Goal: Information Seeking & Learning: Learn about a topic

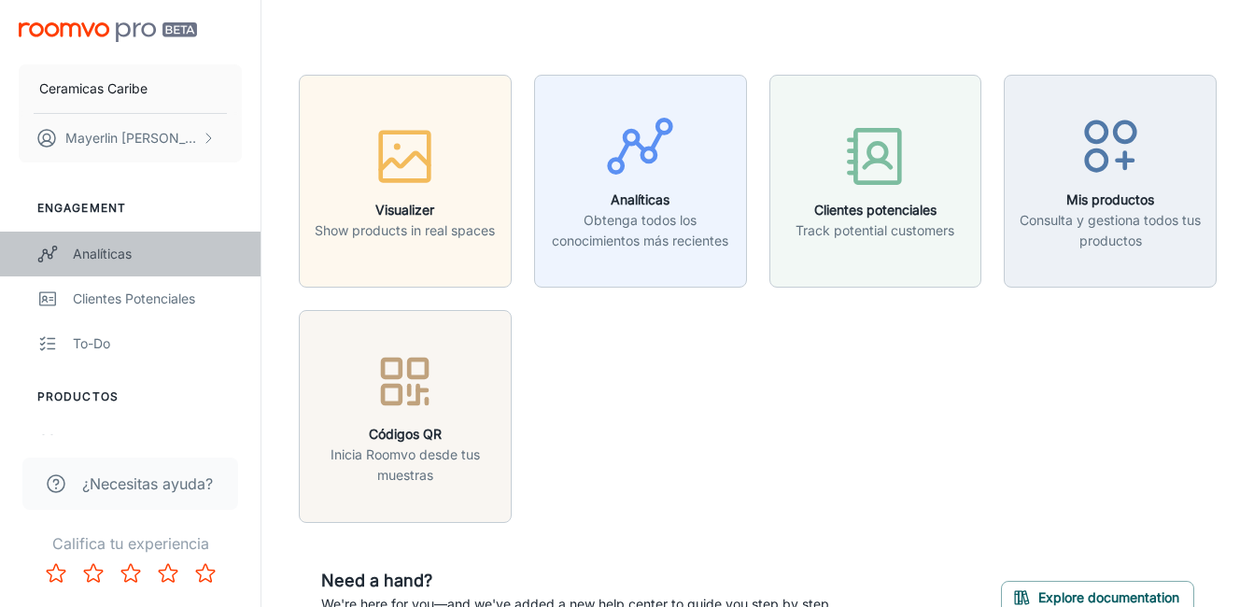
click at [152, 249] on div "Analíticas" at bounding box center [157, 254] width 169 height 21
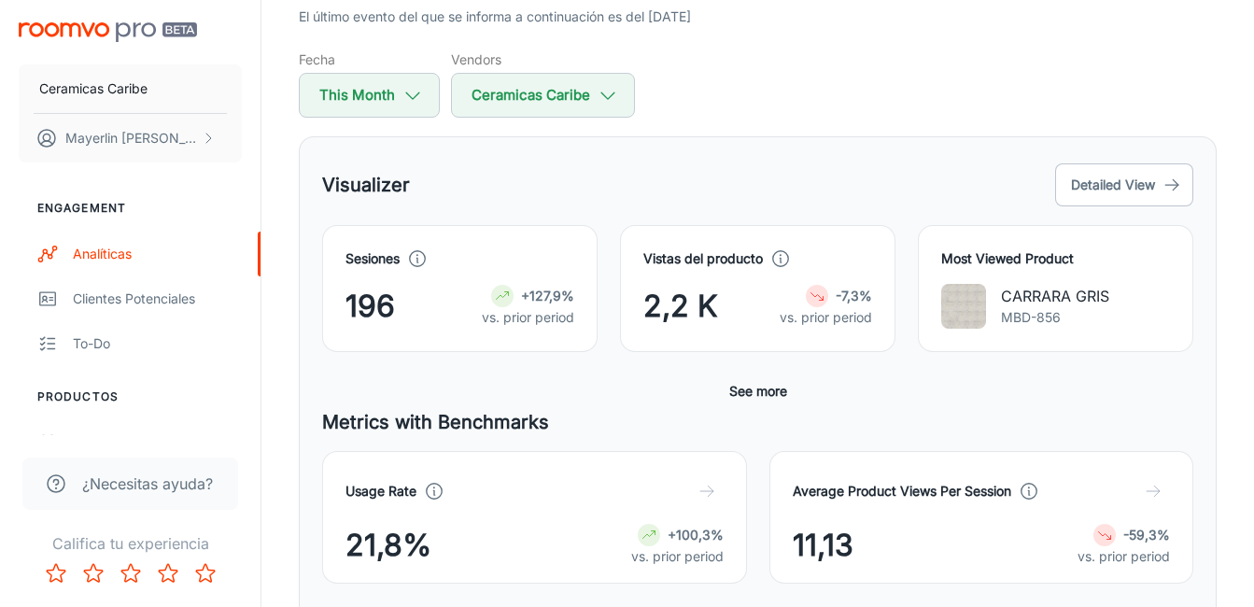
scroll to position [187, 0]
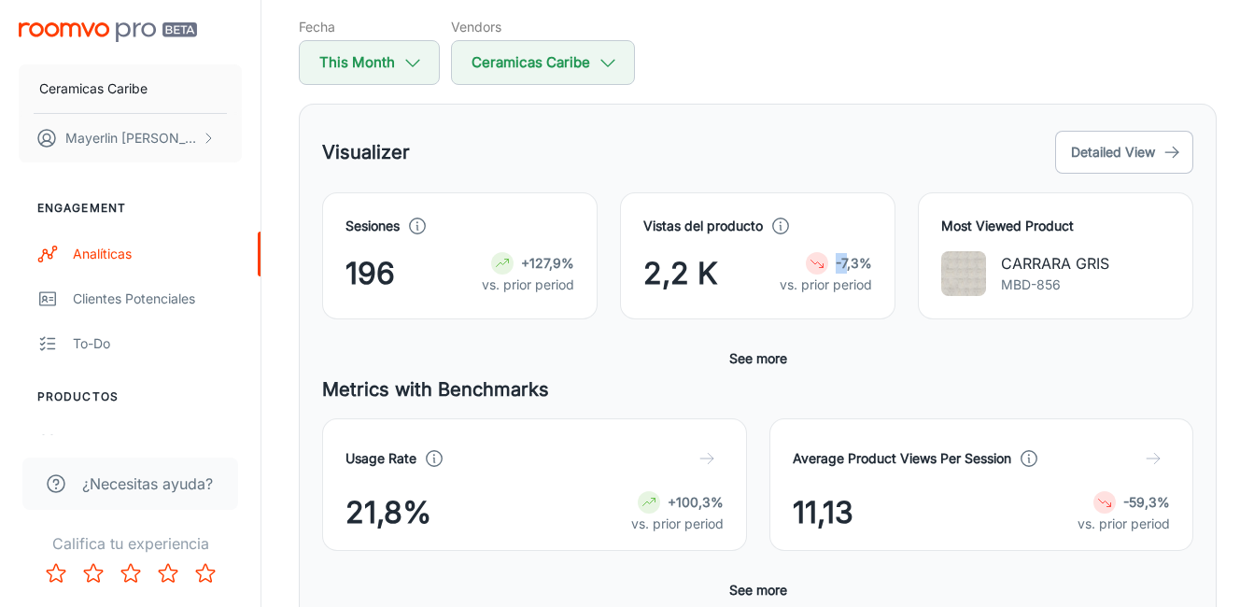
drag, startPoint x: 807, startPoint y: 268, endPoint x: 846, endPoint y: 268, distance: 39.2
click at [846, 268] on div "-7,3%" at bounding box center [825, 263] width 92 height 22
drag, startPoint x: 846, startPoint y: 268, endPoint x: 875, endPoint y: 323, distance: 62.2
click at [875, 323] on div "Sesiones 196 +127,9% vs. prior period Vistas del producto 2,2 K -7,3% vs. prior…" at bounding box center [757, 283] width 871 height 183
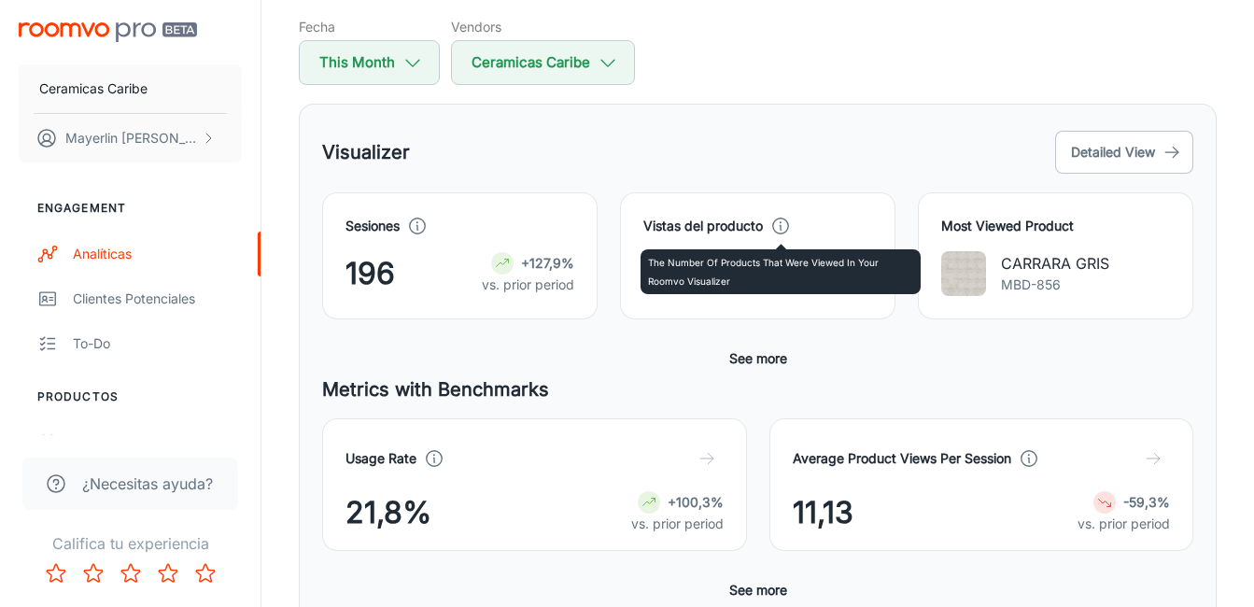
click at [783, 227] on icon at bounding box center [780, 226] width 21 height 21
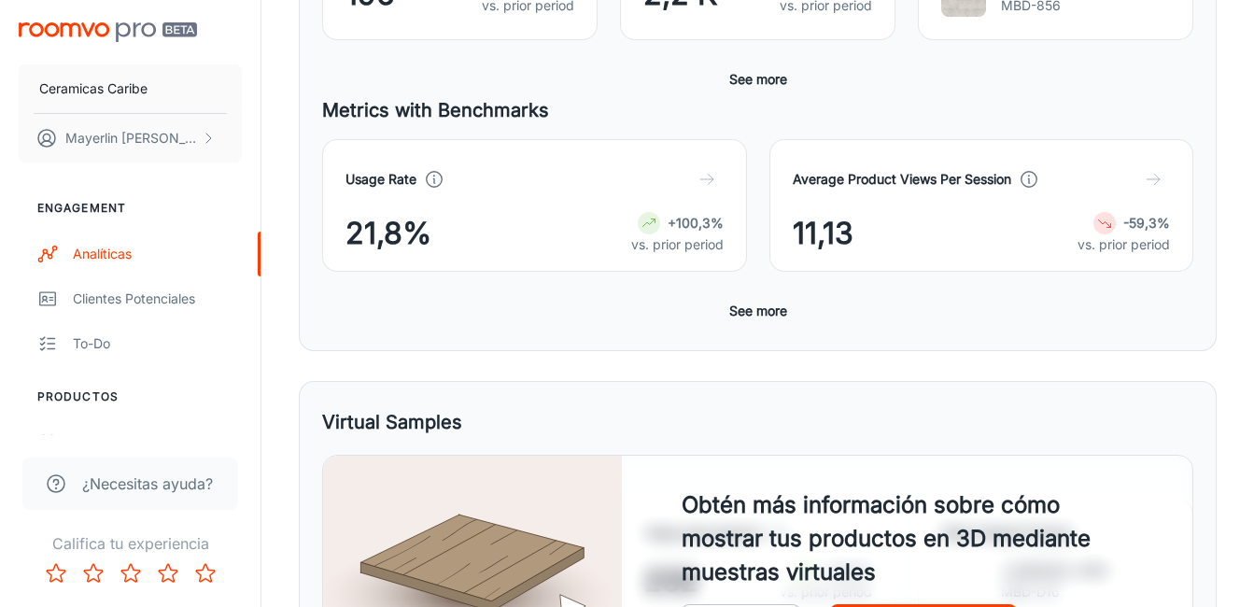
scroll to position [467, 0]
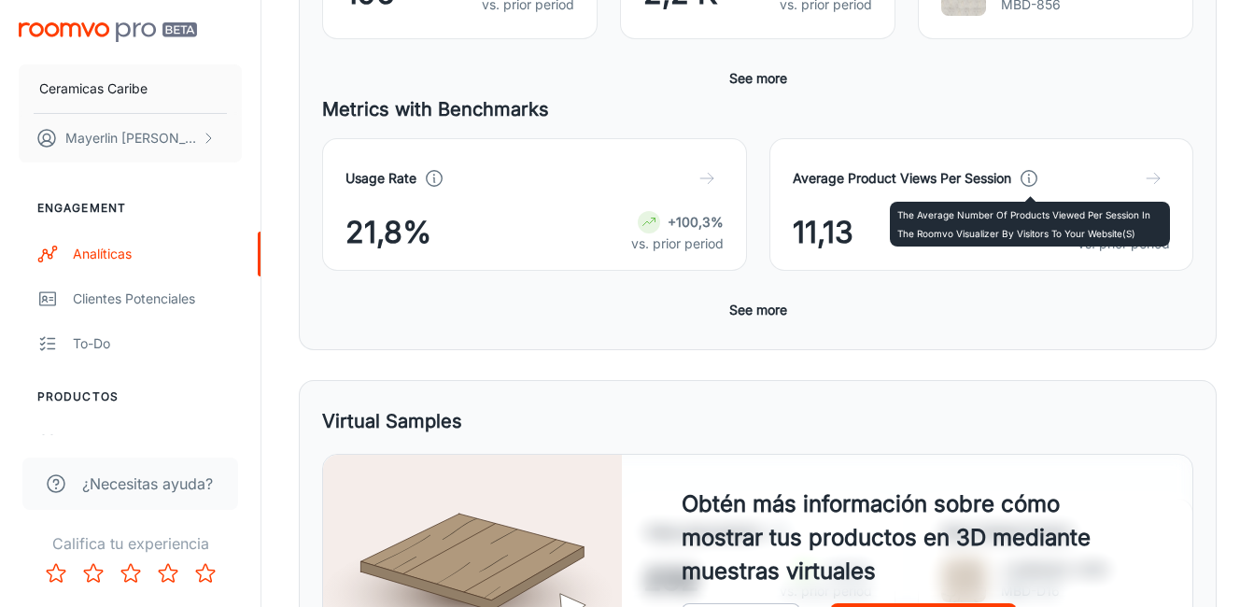
click at [1029, 177] on polyline at bounding box center [1028, 179] width 1 height 5
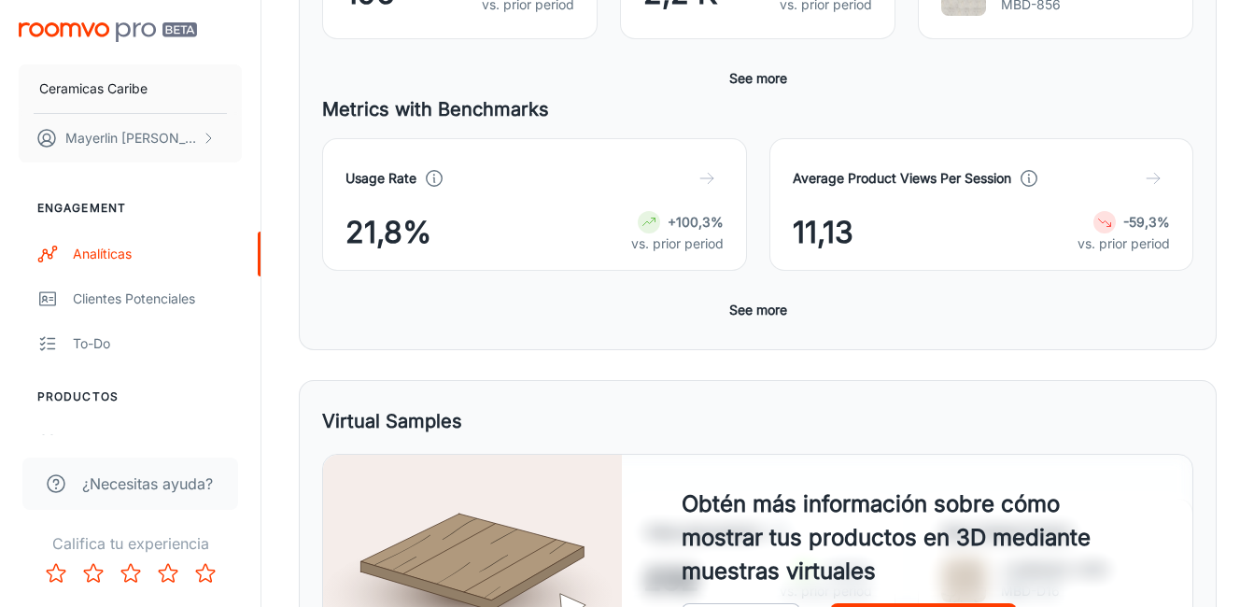
click at [1008, 177] on h4 "Average Product Views Per Session" at bounding box center [902, 178] width 218 height 21
drag, startPoint x: 1008, startPoint y: 177, endPoint x: 774, endPoint y: 176, distance: 234.3
click at [774, 176] on div "Average Product Views Per Session 11,13 -59,3% vs. prior period" at bounding box center [981, 204] width 425 height 133
copy h4 "Average Product Views Per Session"
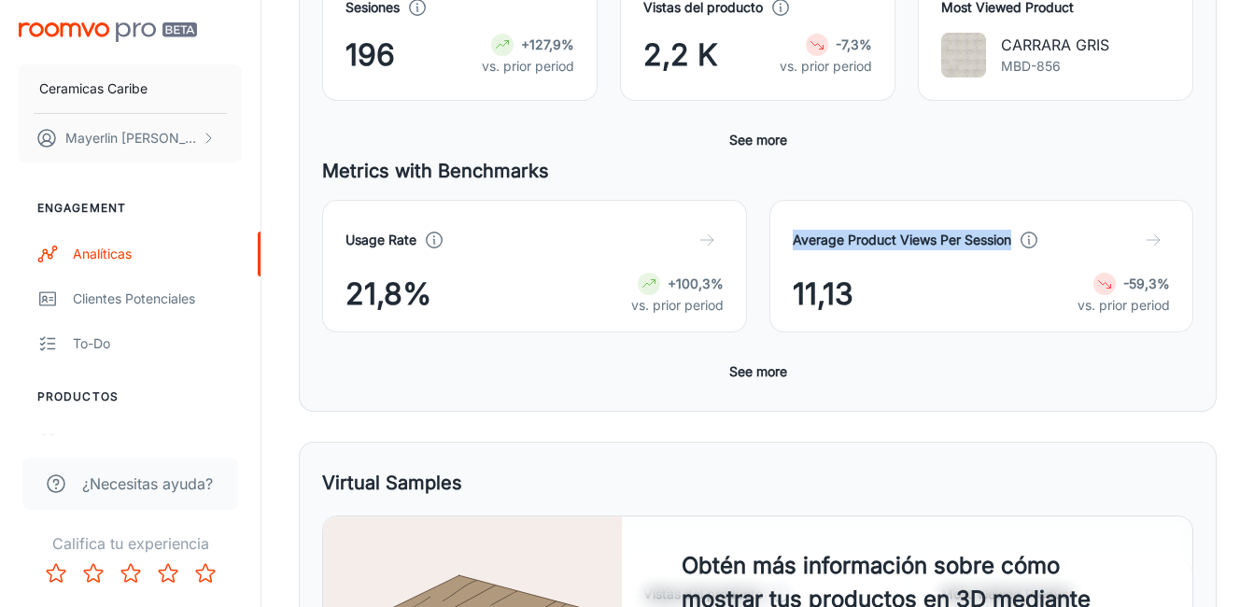
scroll to position [373, 0]
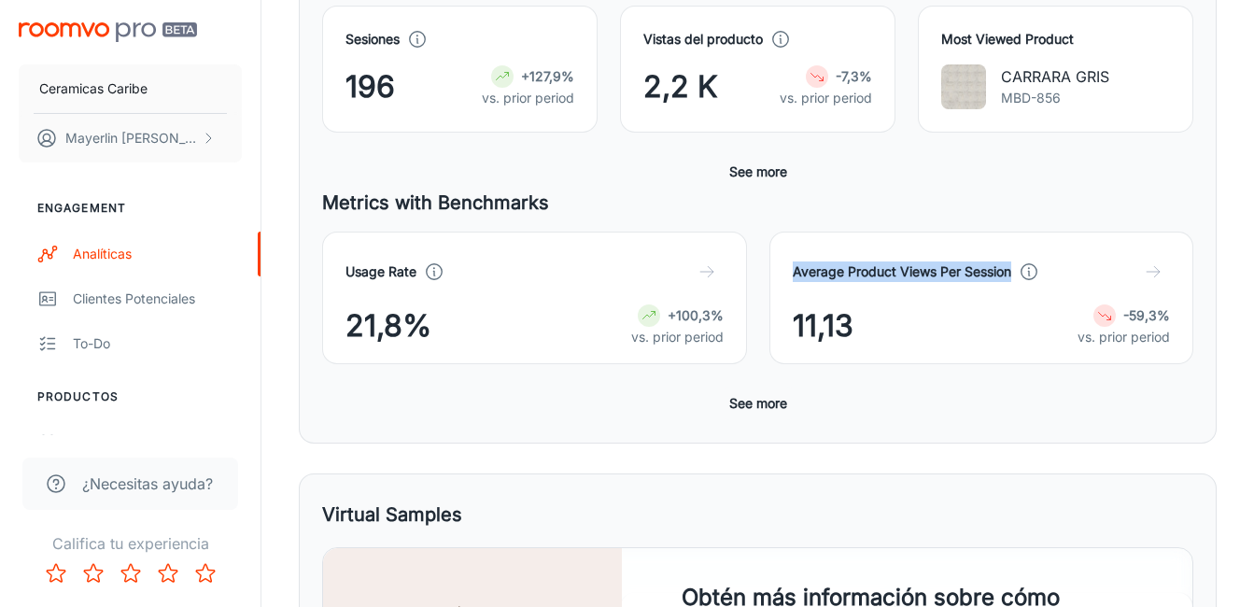
click at [757, 403] on button "See more" at bounding box center [758, 403] width 73 height 34
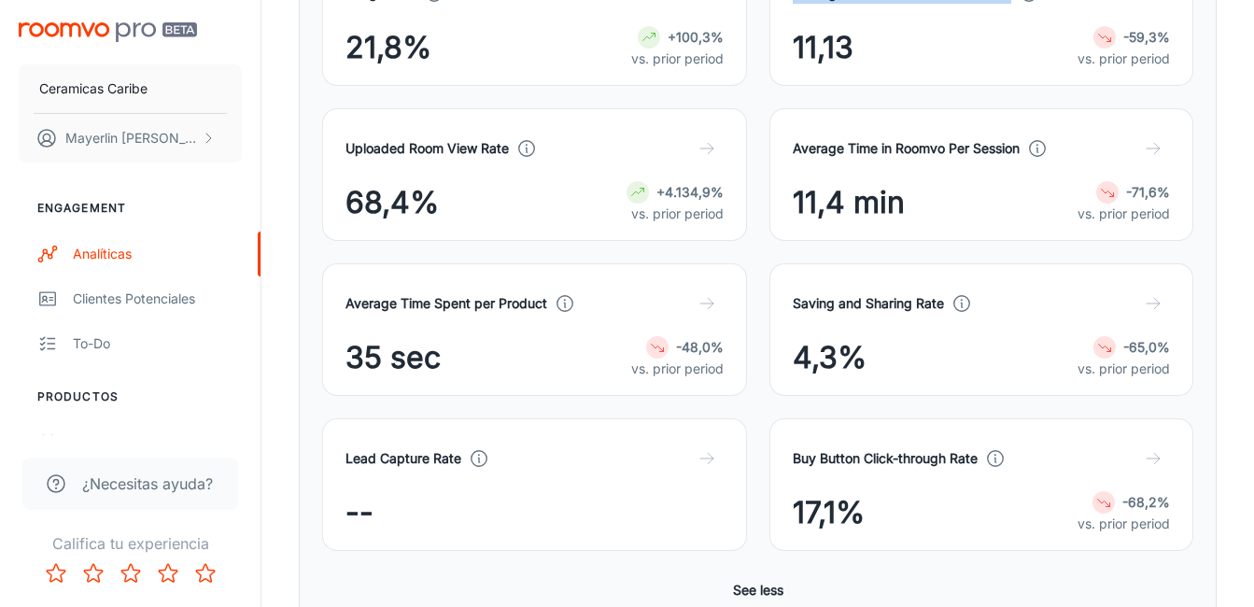
scroll to position [653, 0]
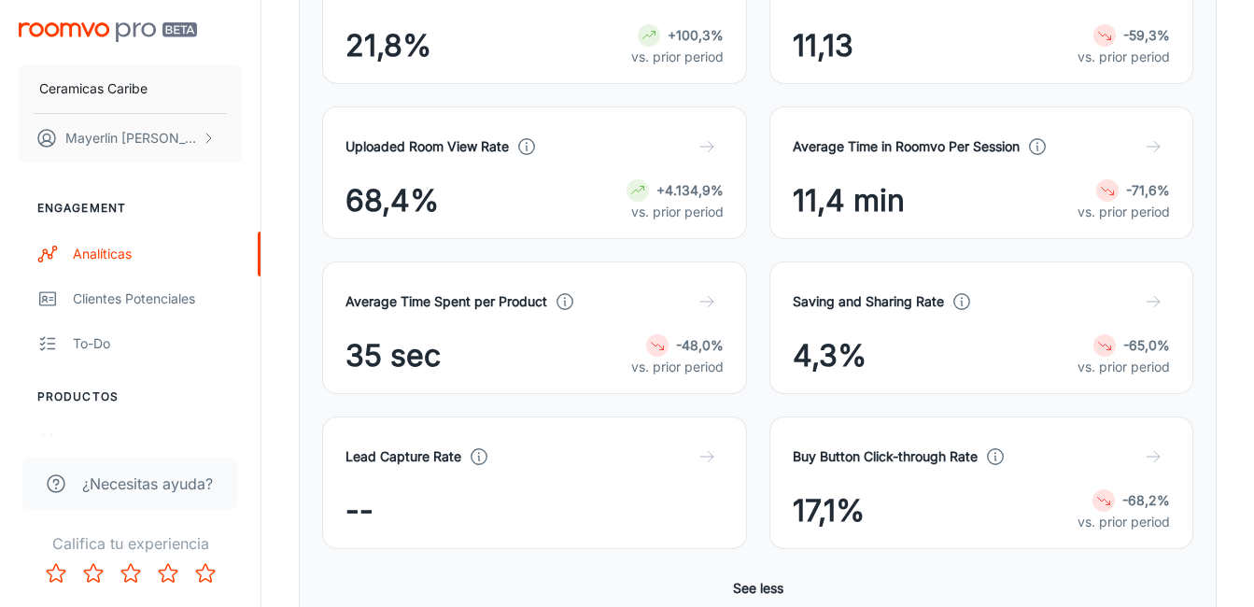
click at [688, 371] on p "vs. prior period" at bounding box center [677, 367] width 92 height 21
click at [715, 312] on button "button" at bounding box center [707, 302] width 34 height 34
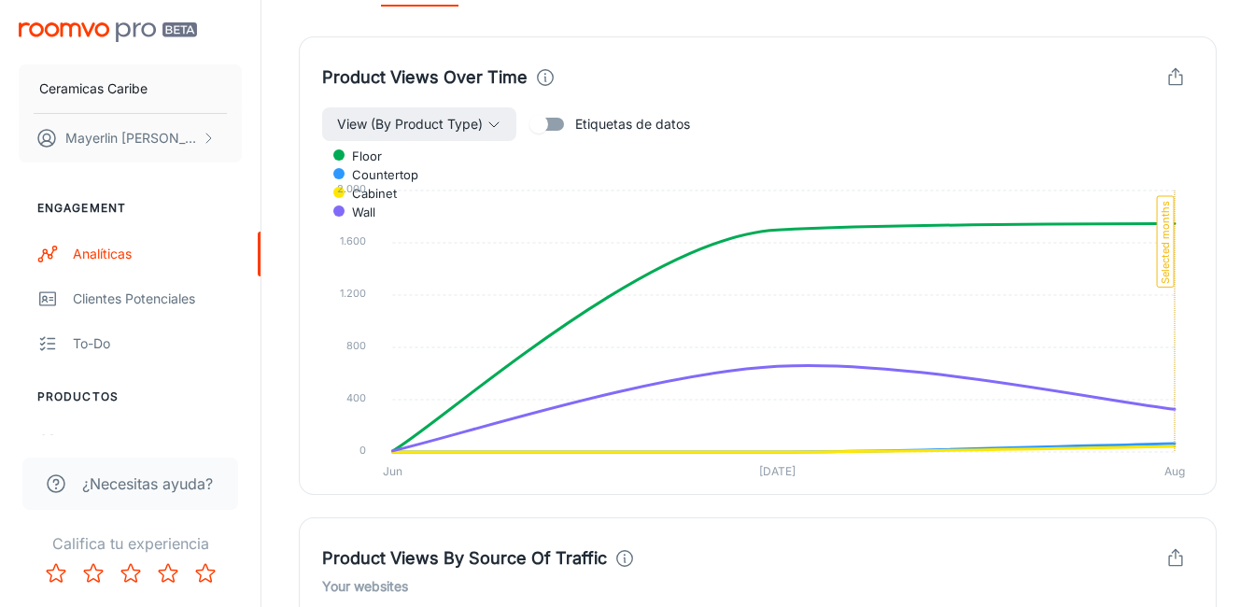
scroll to position [467, 0]
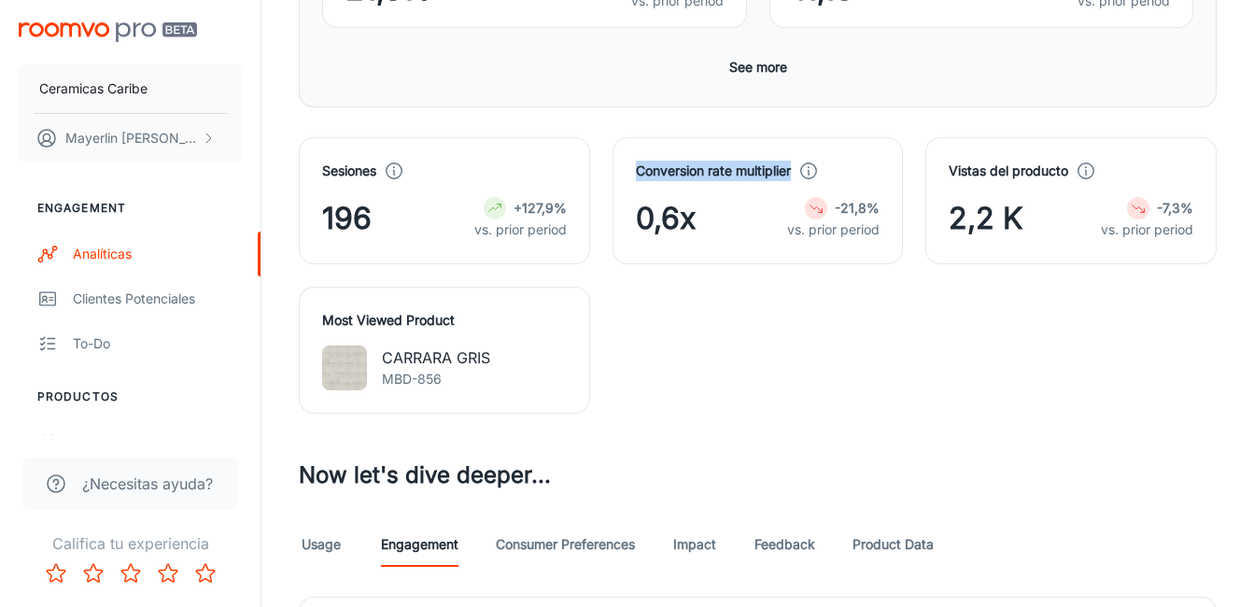
drag, startPoint x: 792, startPoint y: 170, endPoint x: 611, endPoint y: 173, distance: 180.2
click at [612, 173] on div "Conversion rate multiplier 0,6x -21,8% vs. prior period" at bounding box center [757, 200] width 291 height 127
copy h4 "Conversion rate multiplier"
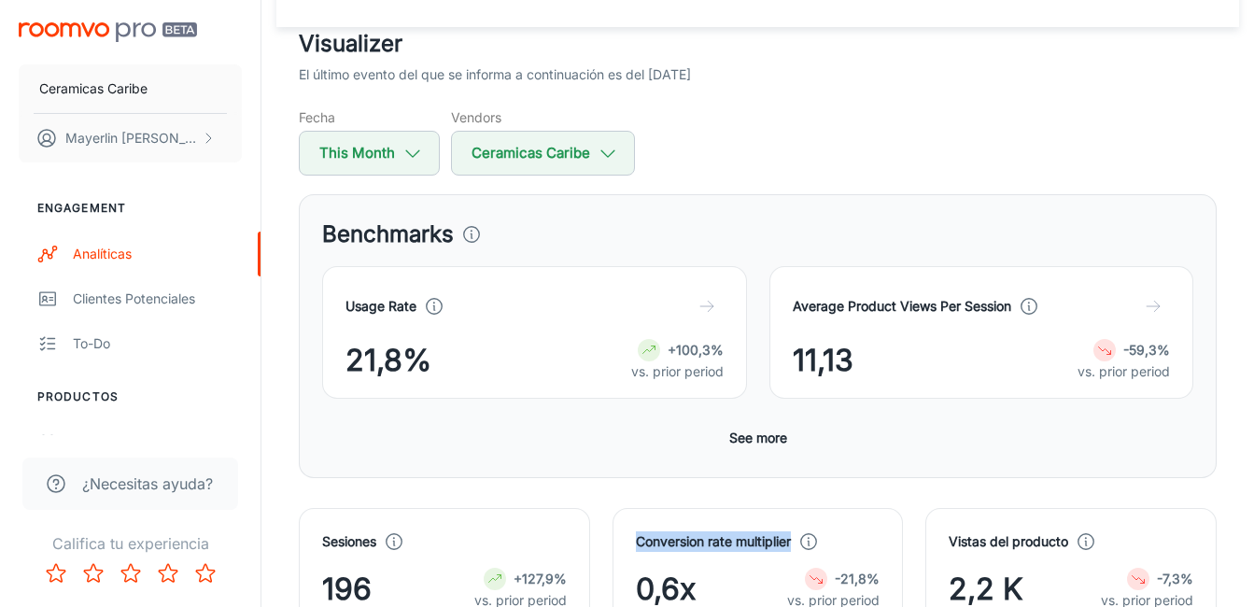
scroll to position [93, 0]
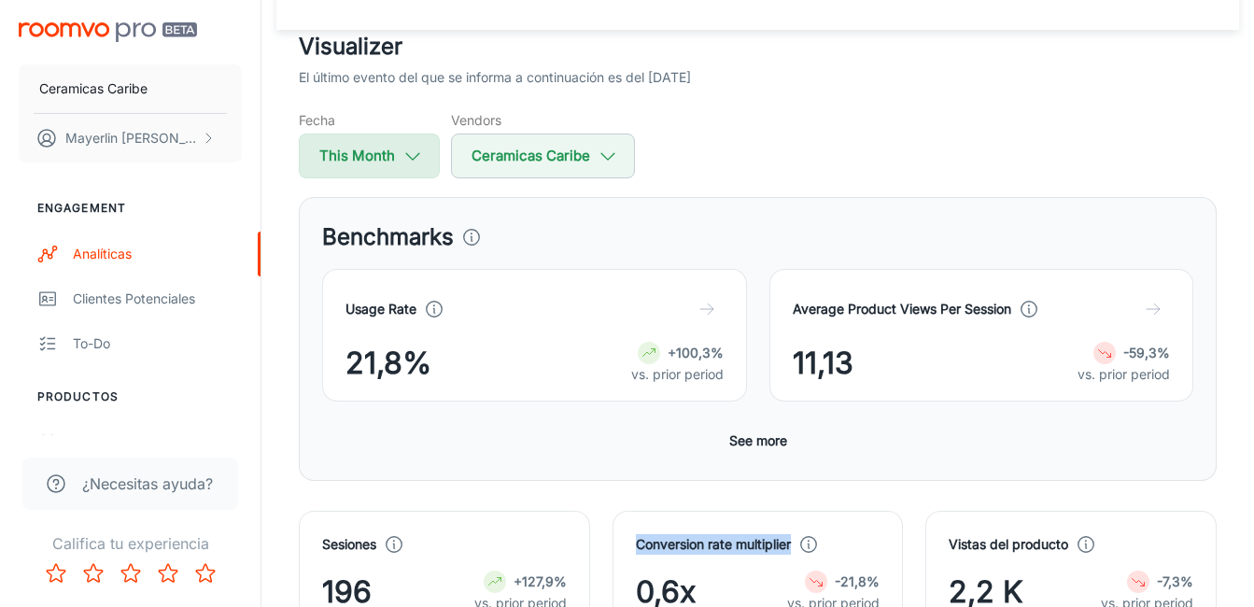
click at [418, 154] on icon "button" at bounding box center [412, 156] width 21 height 21
select select "7"
select select "2025"
select select "7"
select select "2025"
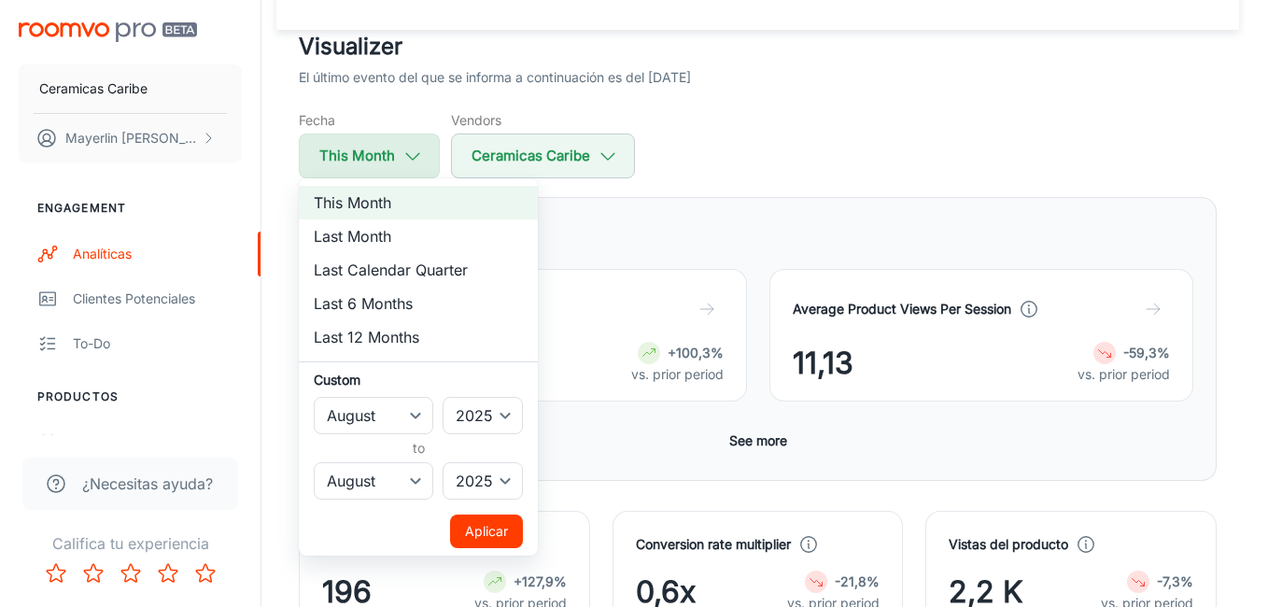
click at [418, 154] on div at bounding box center [634, 303] width 1268 height 607
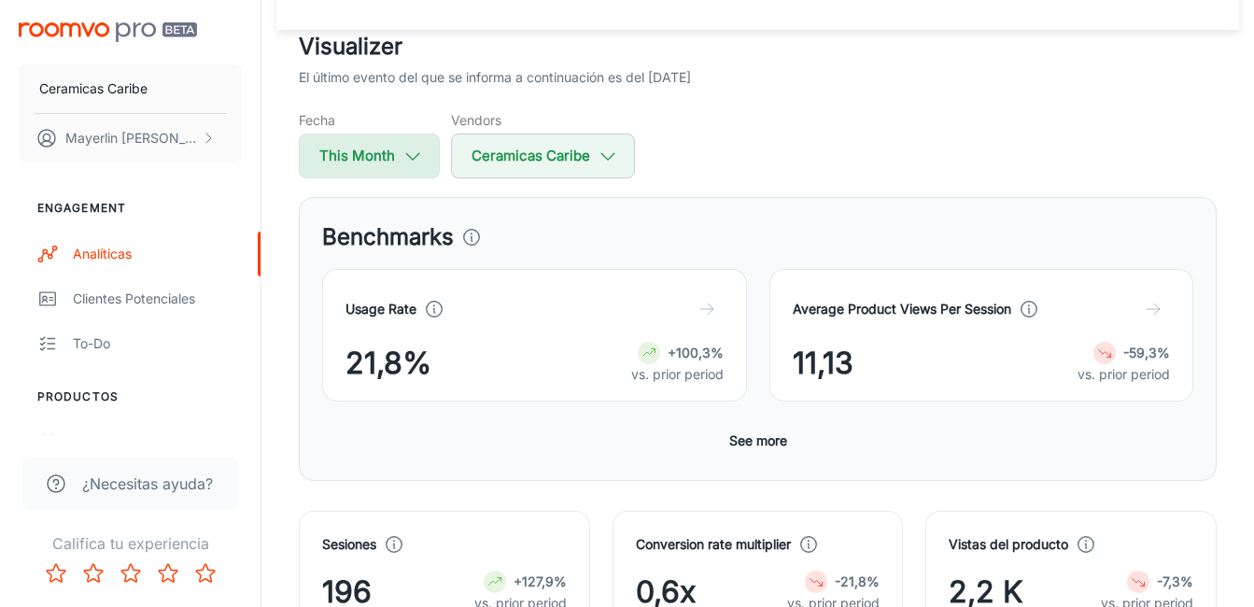
click at [418, 154] on icon "button" at bounding box center [412, 156] width 21 height 21
select select "7"
select select "2025"
select select "7"
select select "2025"
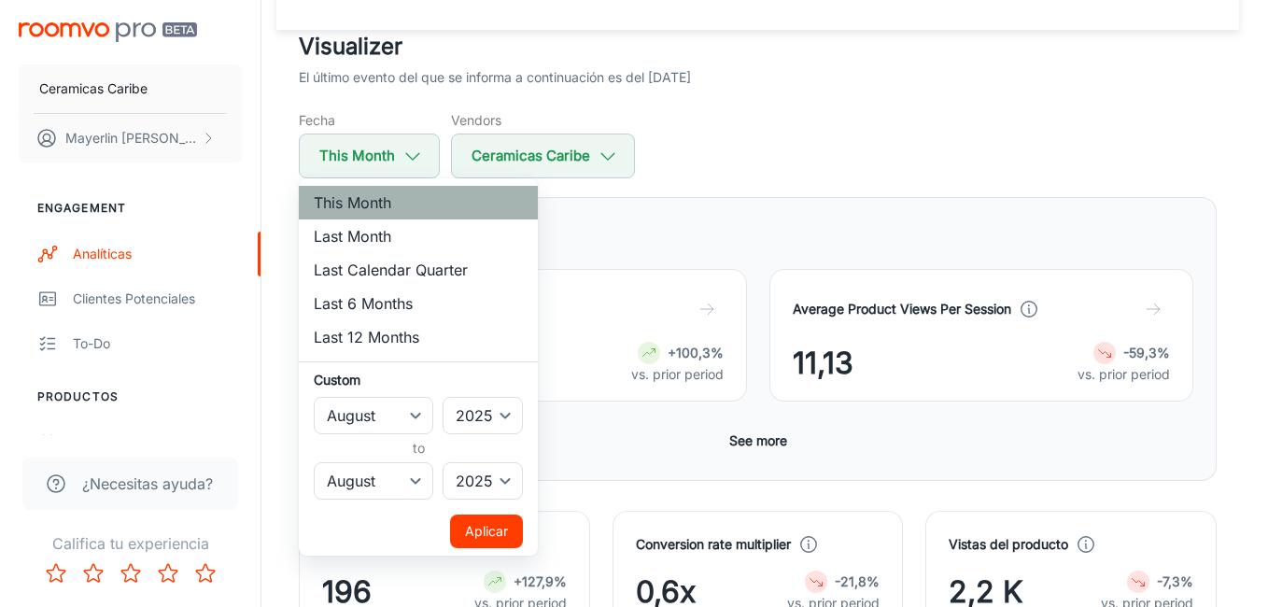
click at [402, 205] on li "This Month" at bounding box center [418, 203] width 239 height 34
click at [410, 147] on div at bounding box center [634, 303] width 1268 height 607
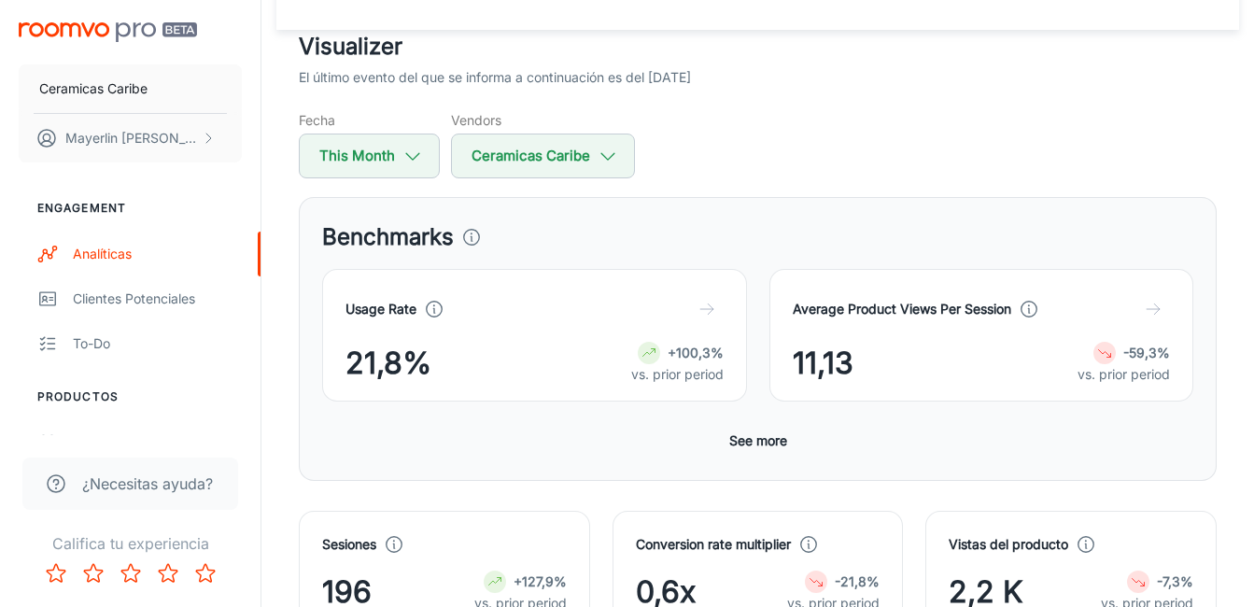
click at [765, 150] on div "Fecha This Month Vendors Ceramicas Caribe" at bounding box center [758, 144] width 918 height 68
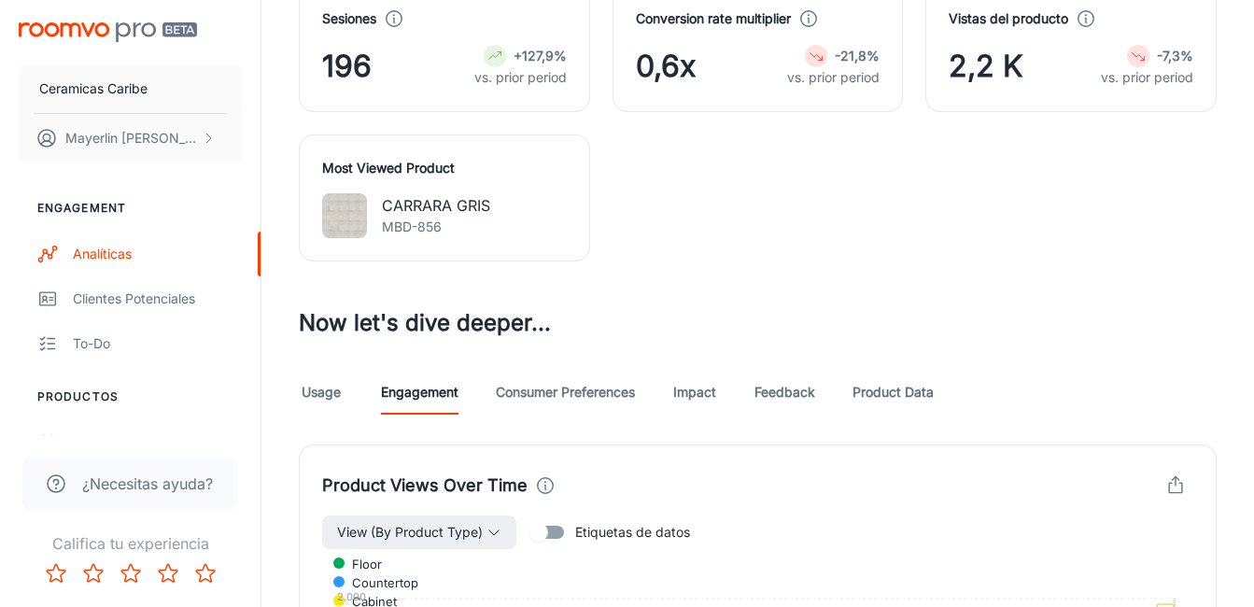
scroll to position [653, 0]
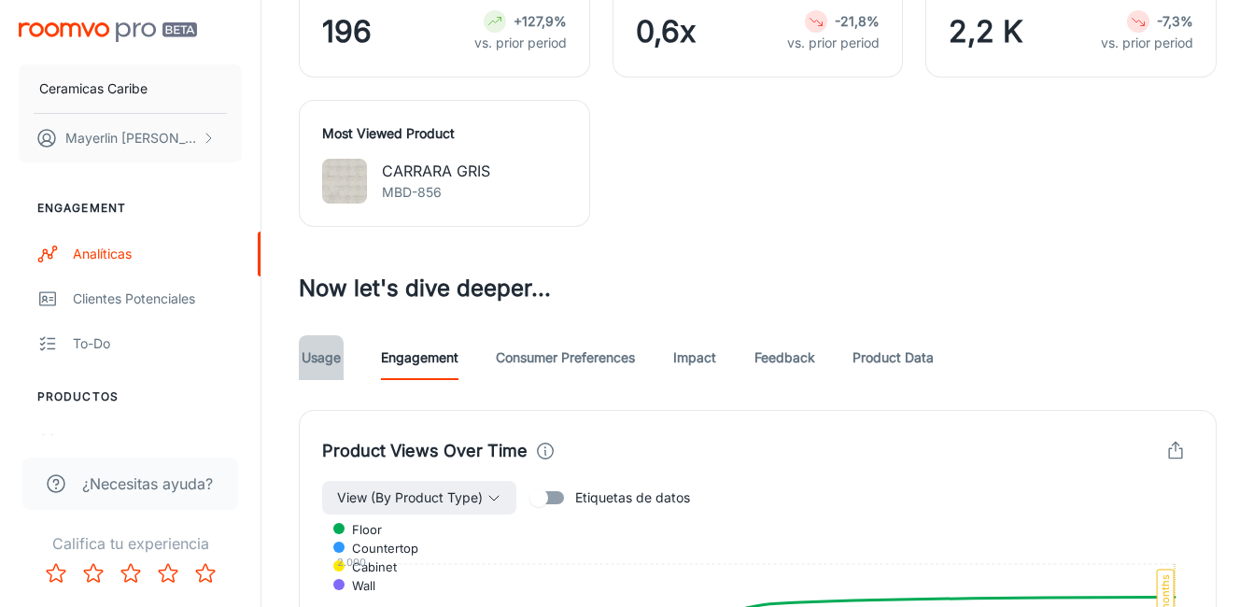
click at [315, 349] on link "Usage" at bounding box center [321, 357] width 45 height 45
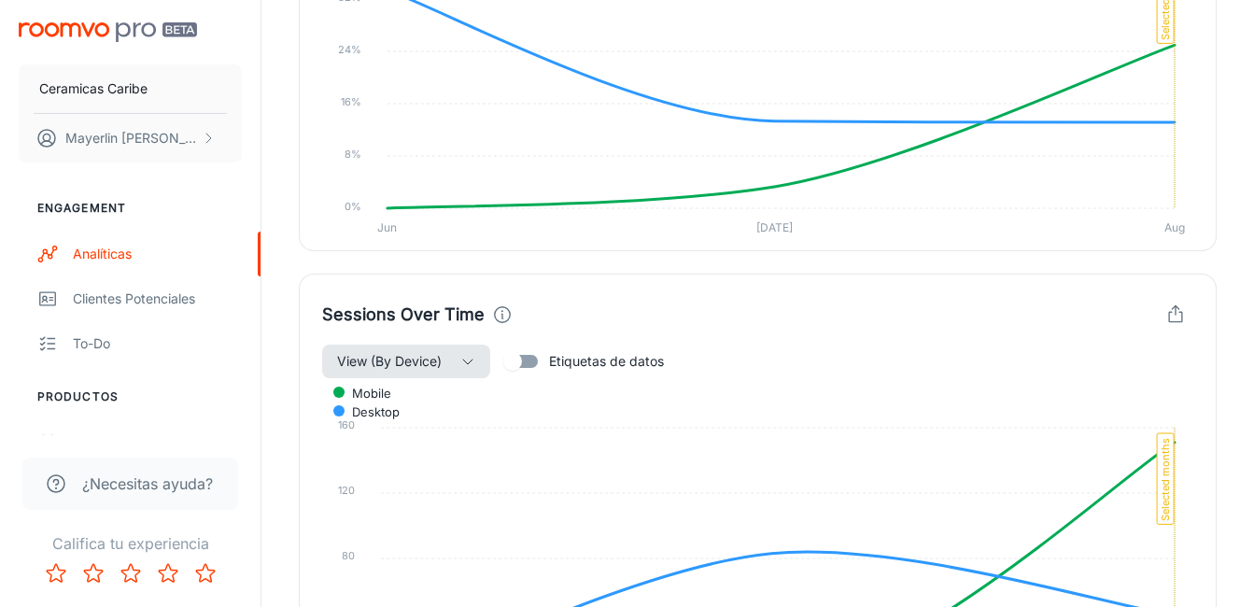
scroll to position [1027, 0]
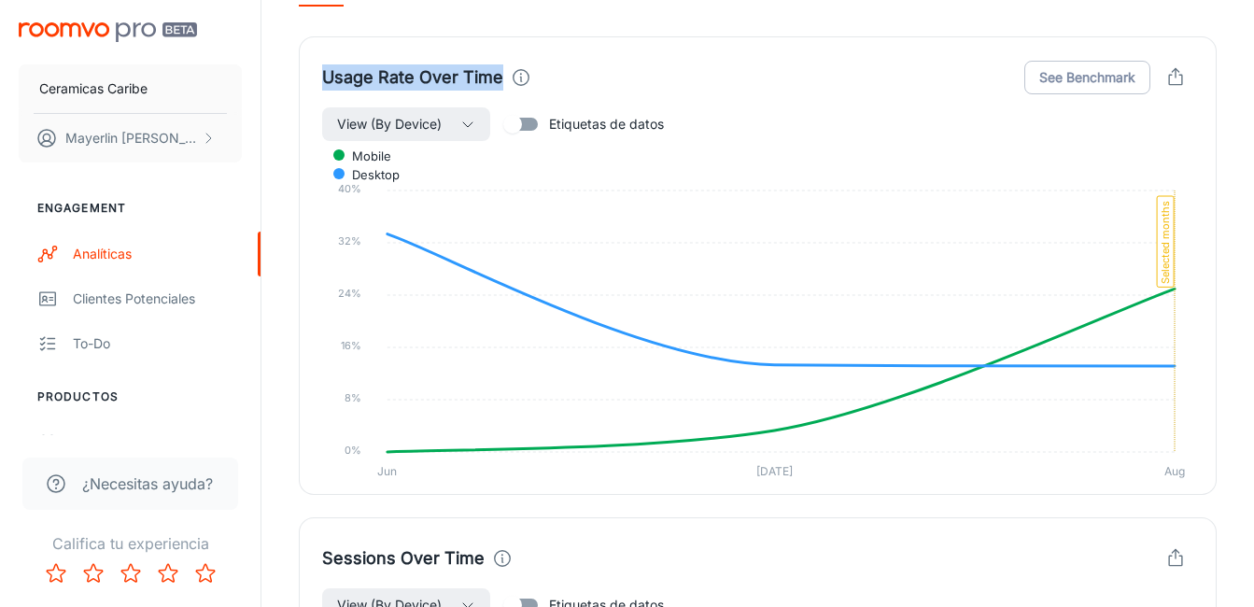
drag, startPoint x: 500, startPoint y: 76, endPoint x: 320, endPoint y: 62, distance: 180.7
click at [320, 62] on div "Usage Rate Over Time See Benchmark View (By Device) Etiquetas de datos mobile d…" at bounding box center [758, 265] width 918 height 458
copy h4 "Usage Rate Over Time"
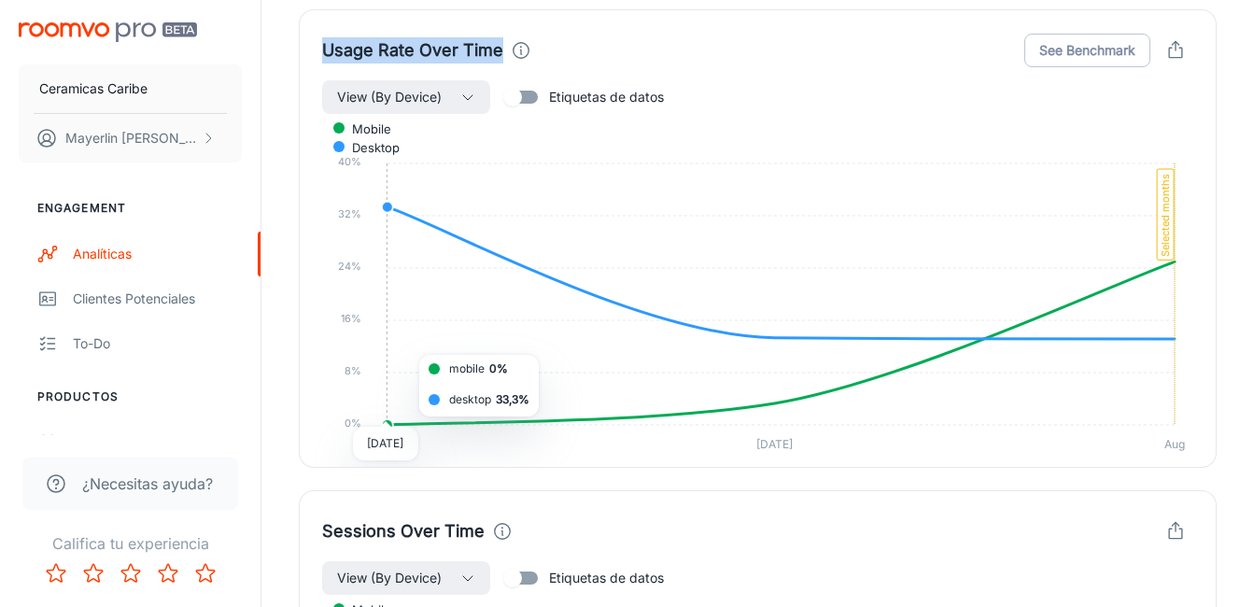
scroll to position [1214, 0]
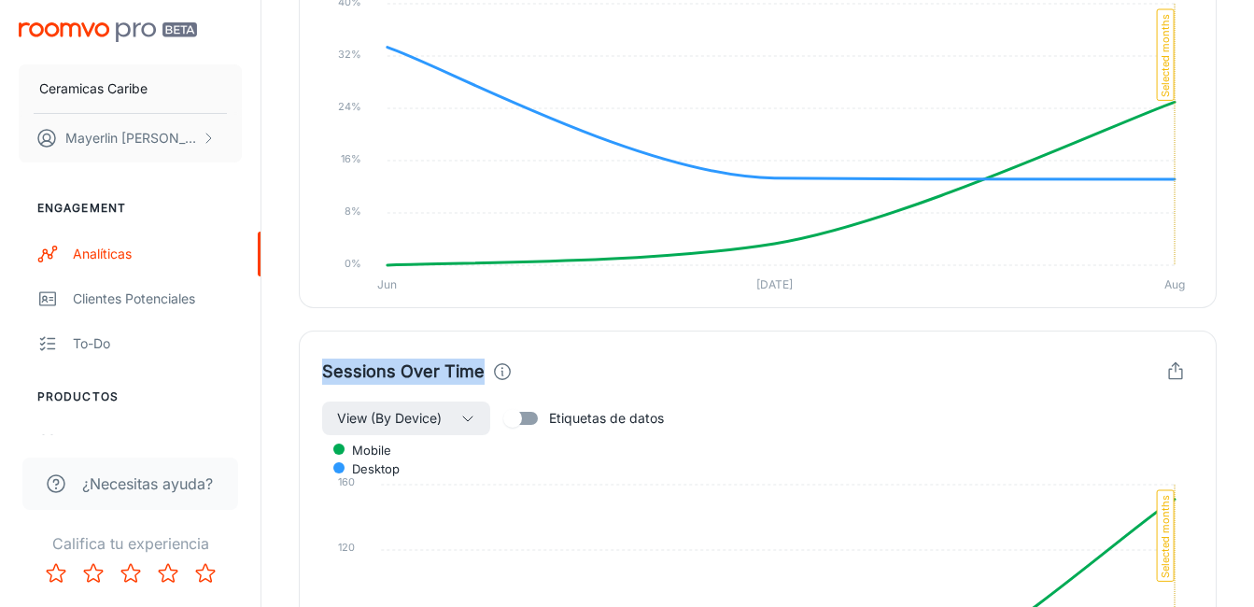
drag, startPoint x: 479, startPoint y: 376, endPoint x: 301, endPoint y: 376, distance: 178.3
click at [301, 376] on div "Sessions Over Time View (By Device) Etiquetas de datos mobile desktop [PHONE_NU…" at bounding box center [758, 559] width 918 height 458
copy h4 "Sessions Over Time"
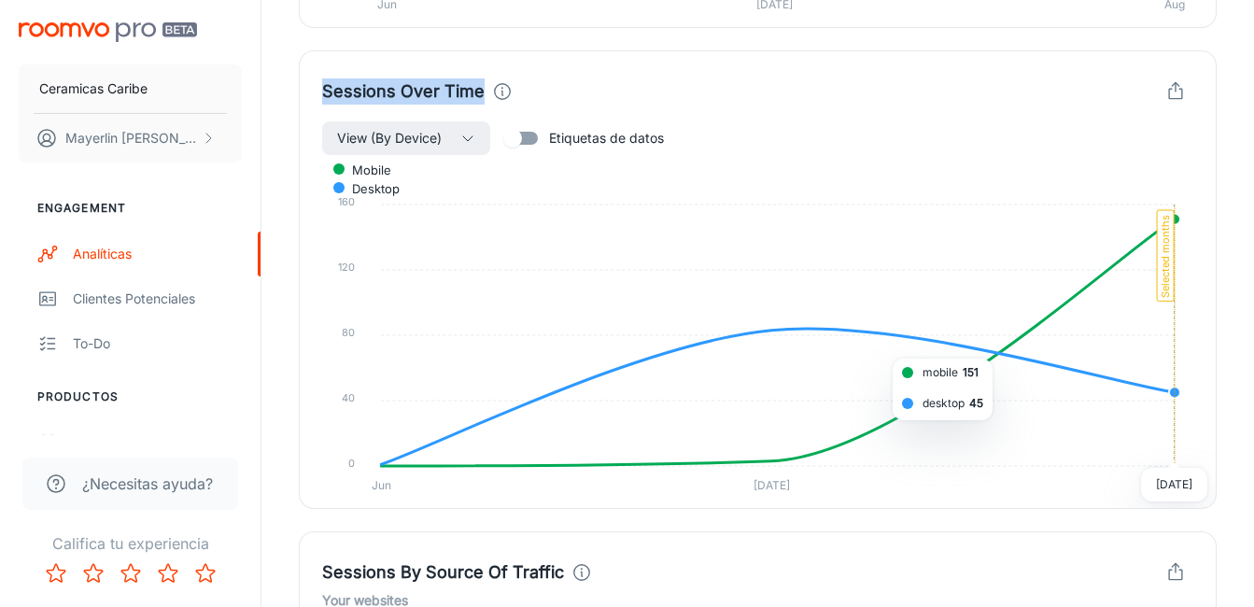
click at [992, 421] on foreignobject "mobile desktop" at bounding box center [757, 326] width 871 height 341
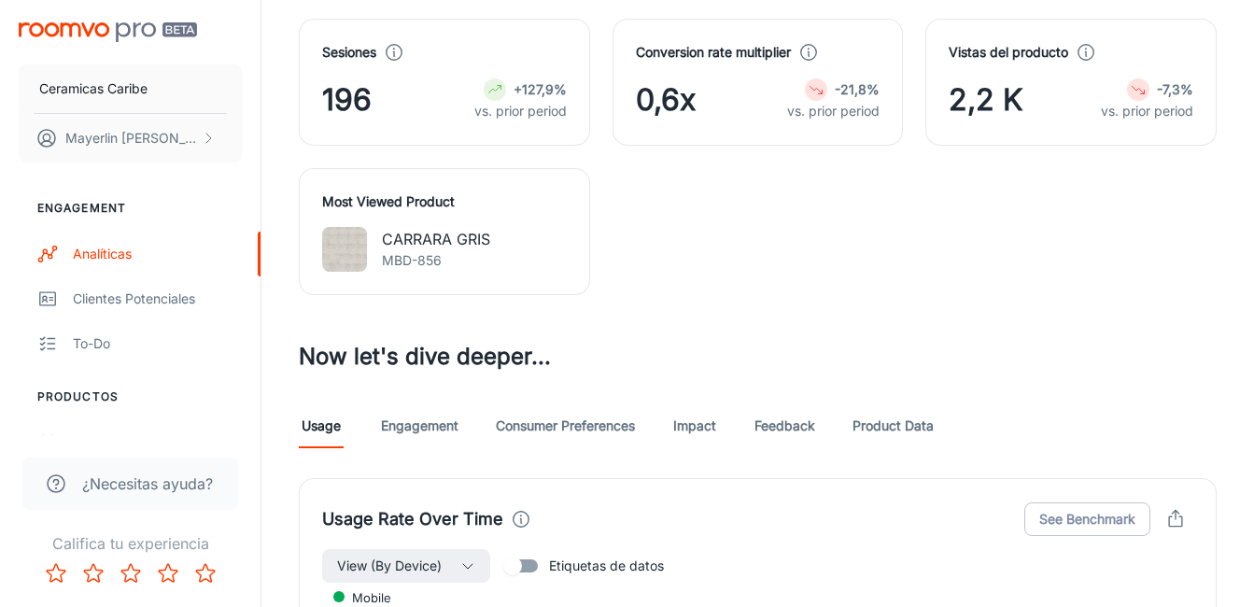
scroll to position [571, 0]
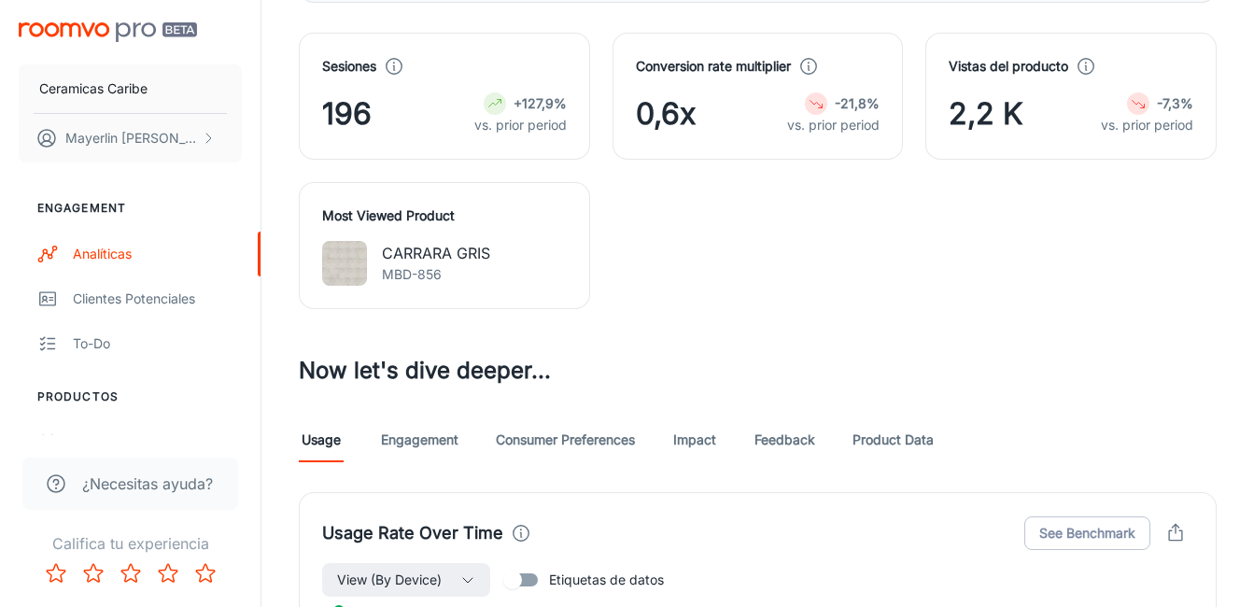
click at [459, 451] on div "Usage Engagement Consumer Preferences Impact Feedback Product Data" at bounding box center [758, 439] width 918 height 45
click at [435, 441] on link "Engagement" at bounding box center [419, 439] width 77 height 45
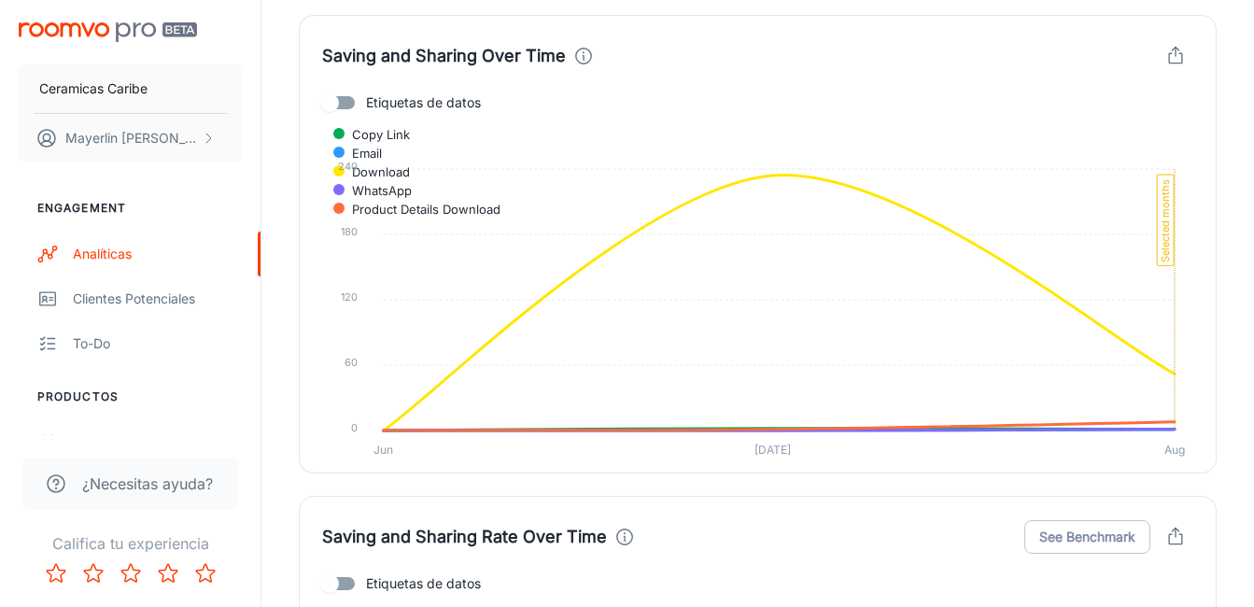
scroll to position [4214, 0]
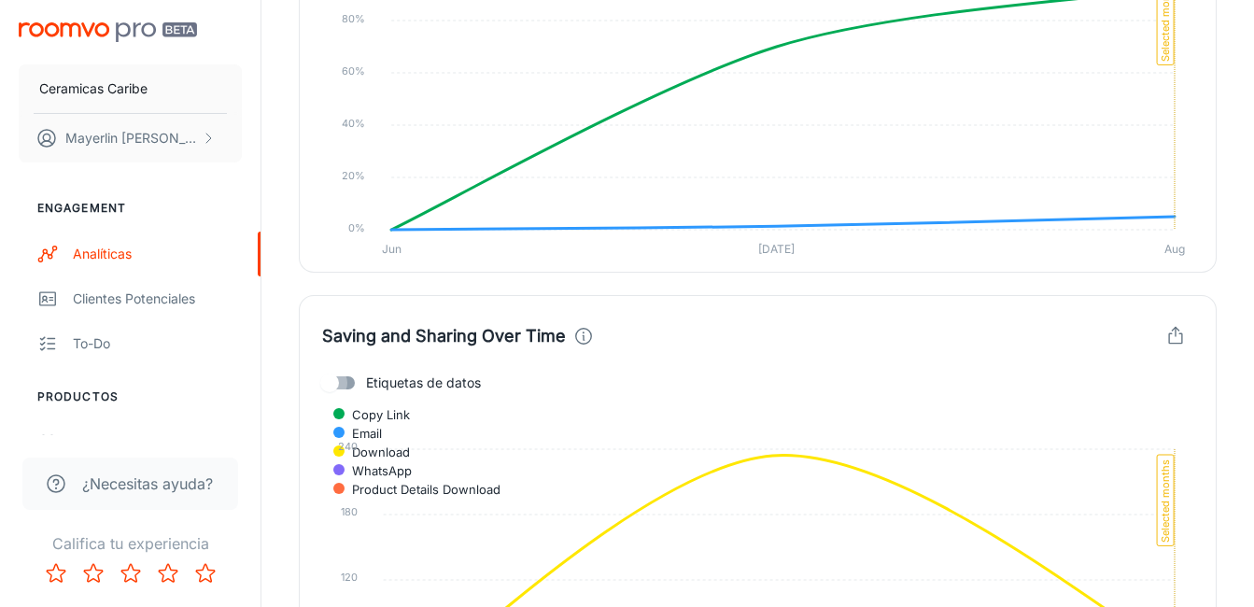
click at [341, 386] on input "Etiquetas de datos" at bounding box center [329, 382] width 106 height 35
checkbox input "true"
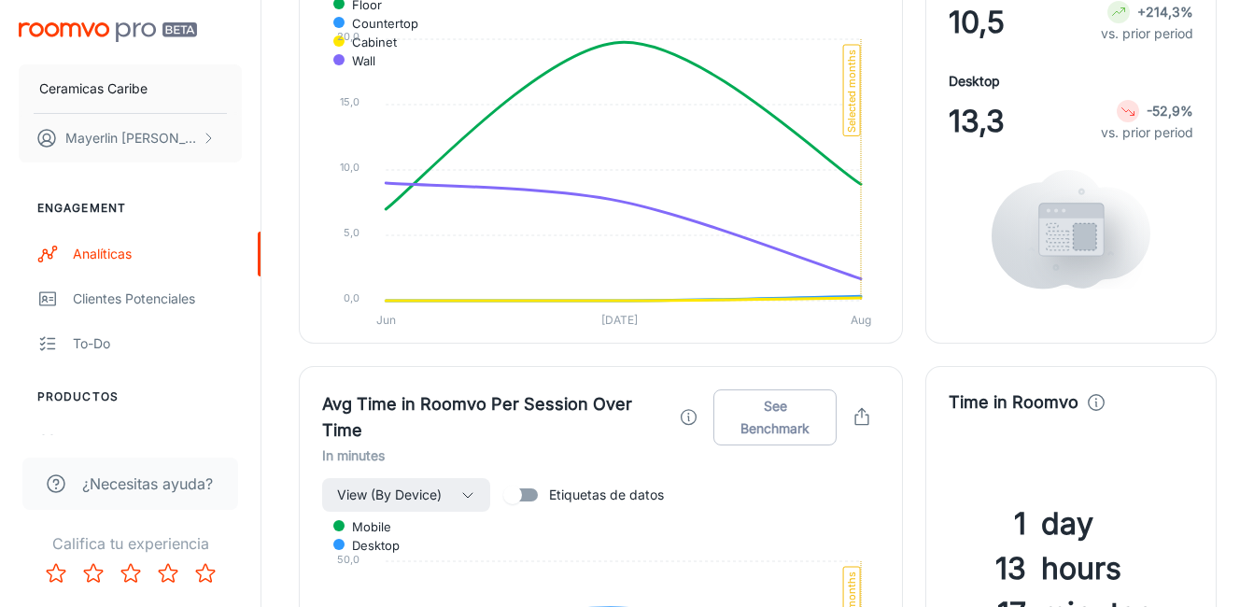
scroll to position [2347, 0]
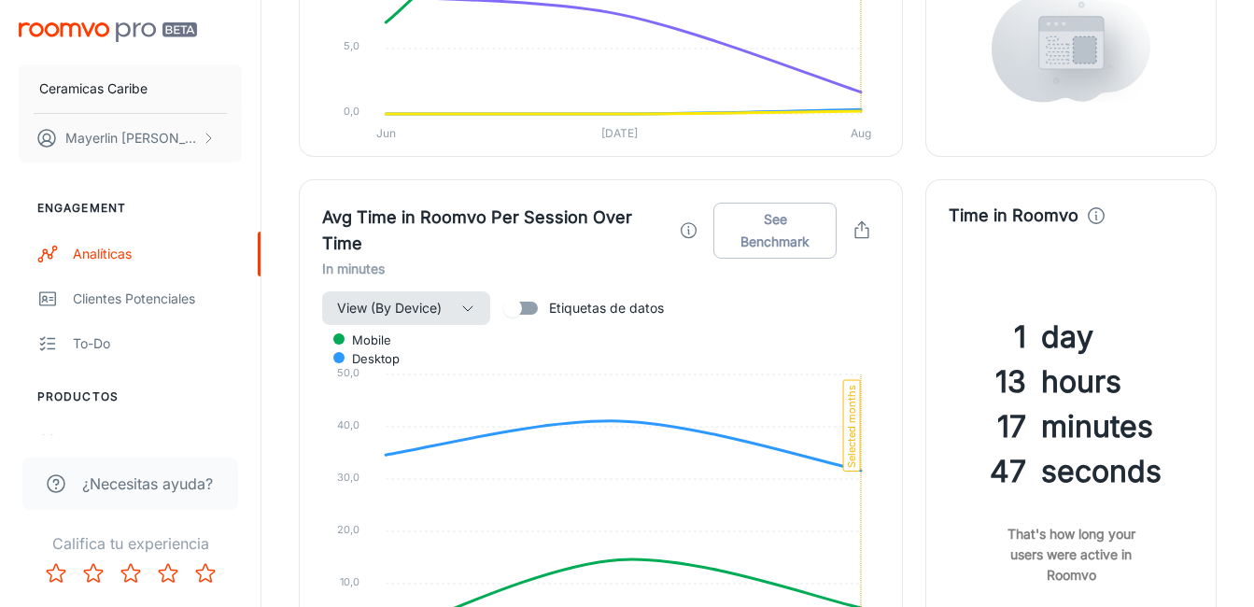
click at [443, 306] on button "View (By Device)" at bounding box center [406, 308] width 168 height 34
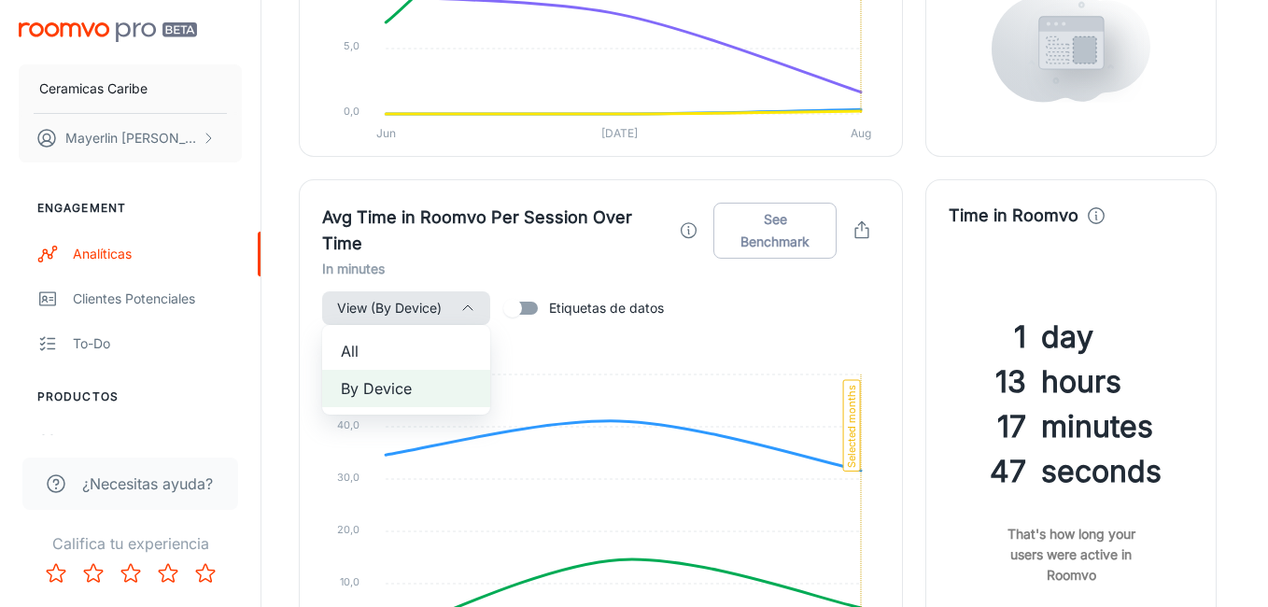
click at [443, 306] on div at bounding box center [634, 303] width 1268 height 607
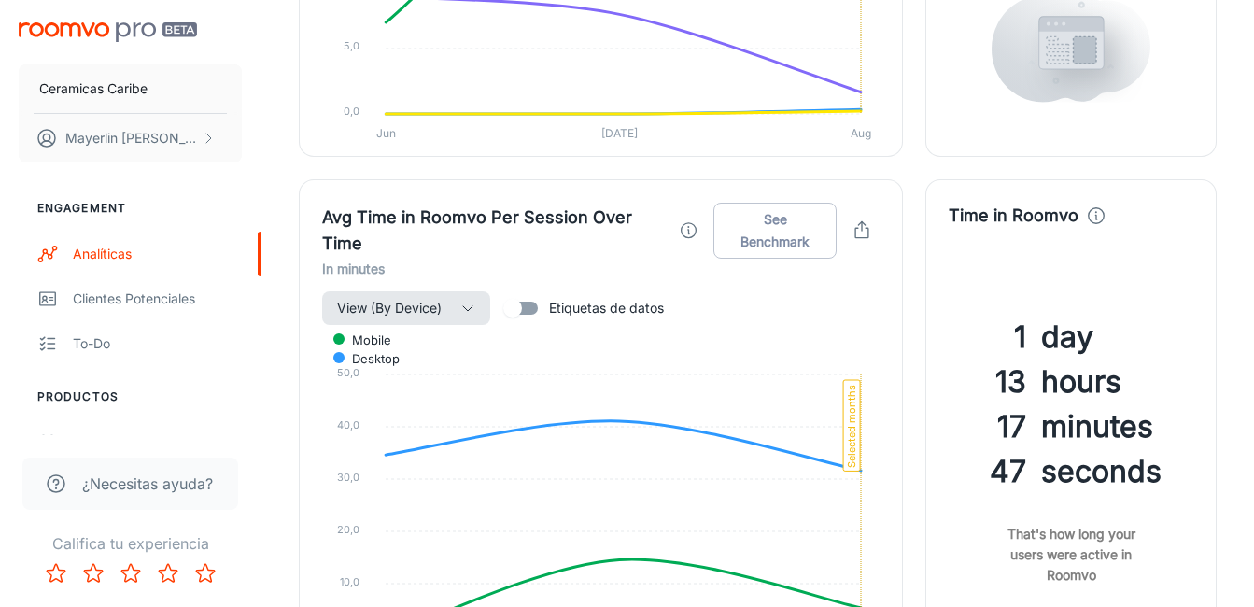
click at [443, 306] on button "View (By Device)" at bounding box center [406, 308] width 168 height 34
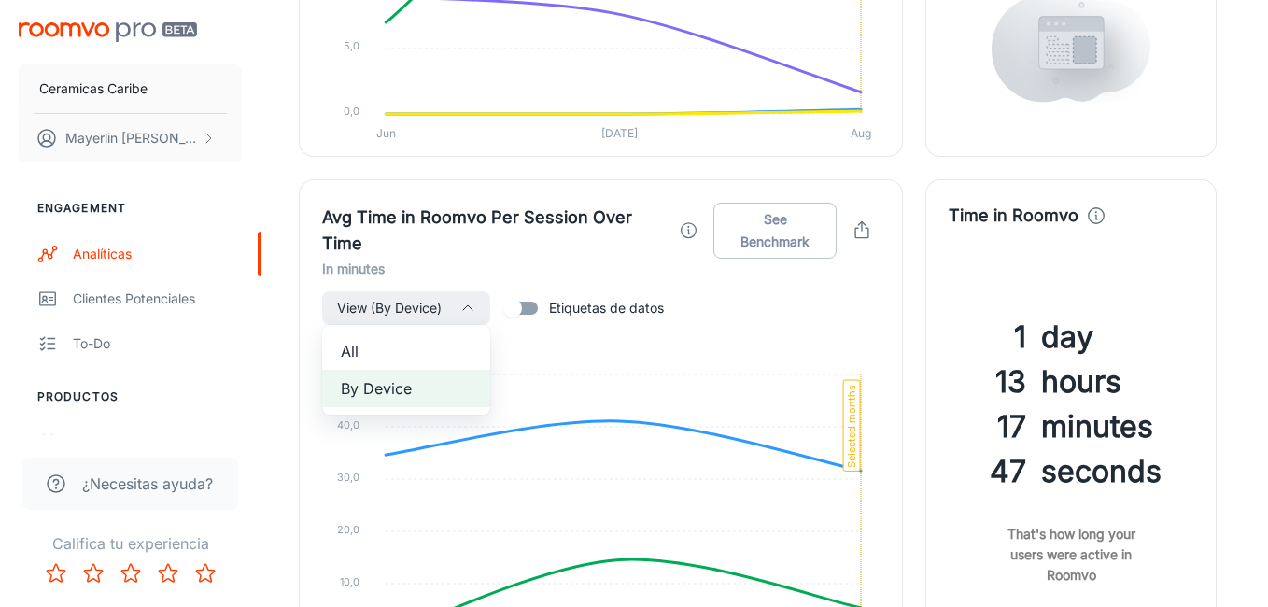
click at [778, 311] on div at bounding box center [634, 303] width 1268 height 607
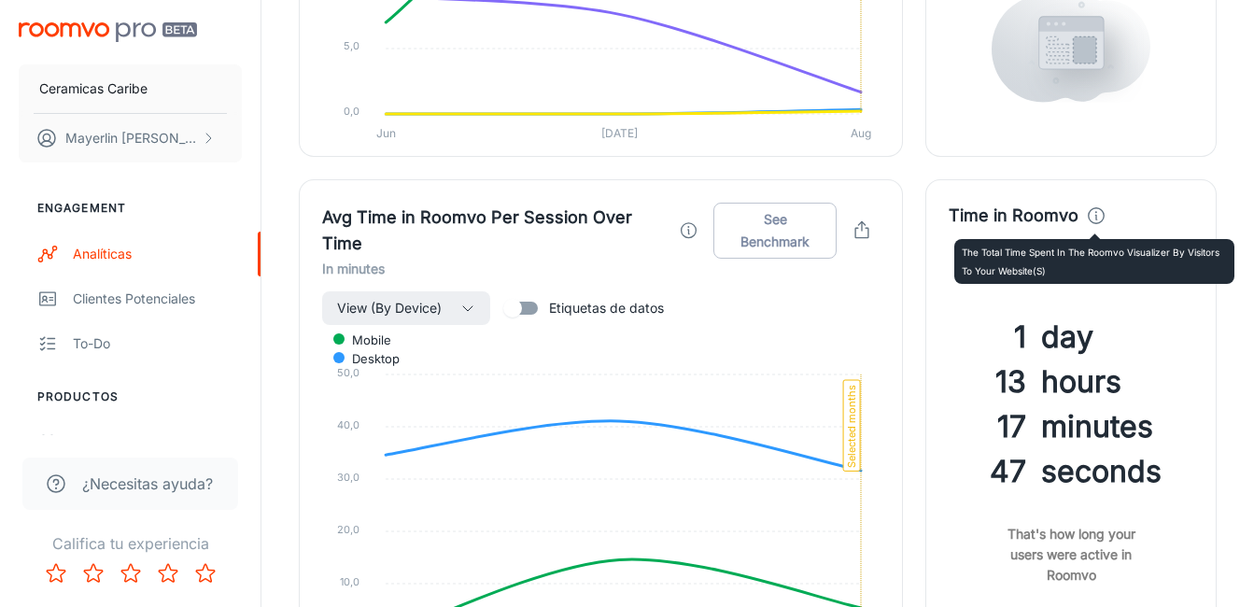
click at [1088, 215] on icon at bounding box center [1096, 215] width 21 height 21
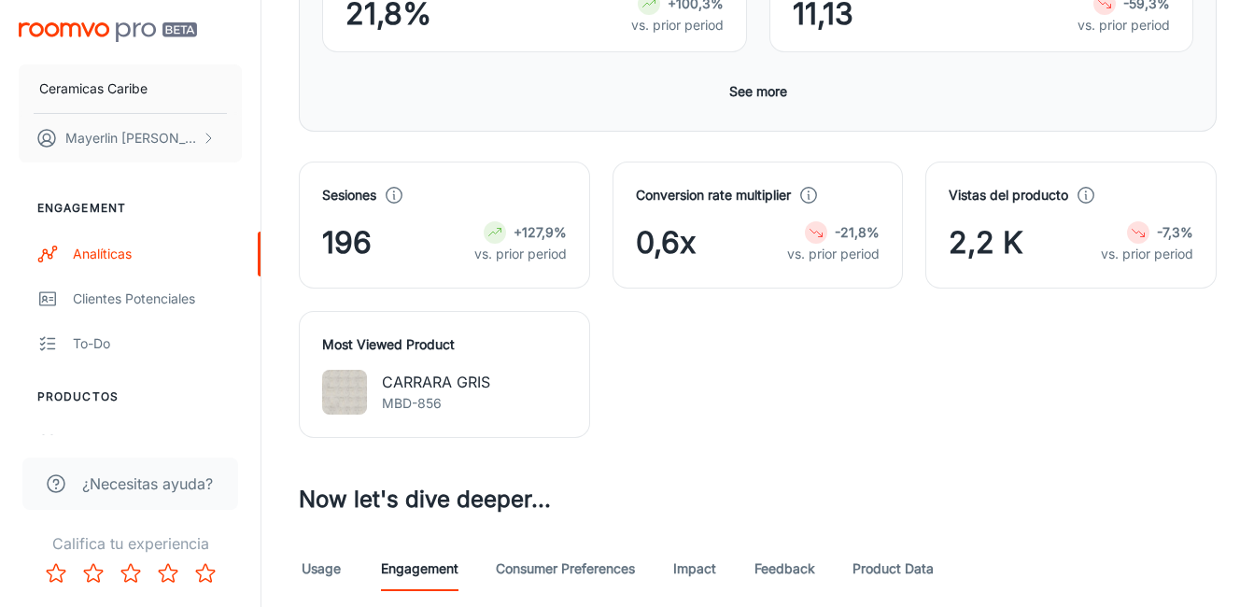
scroll to position [667, 0]
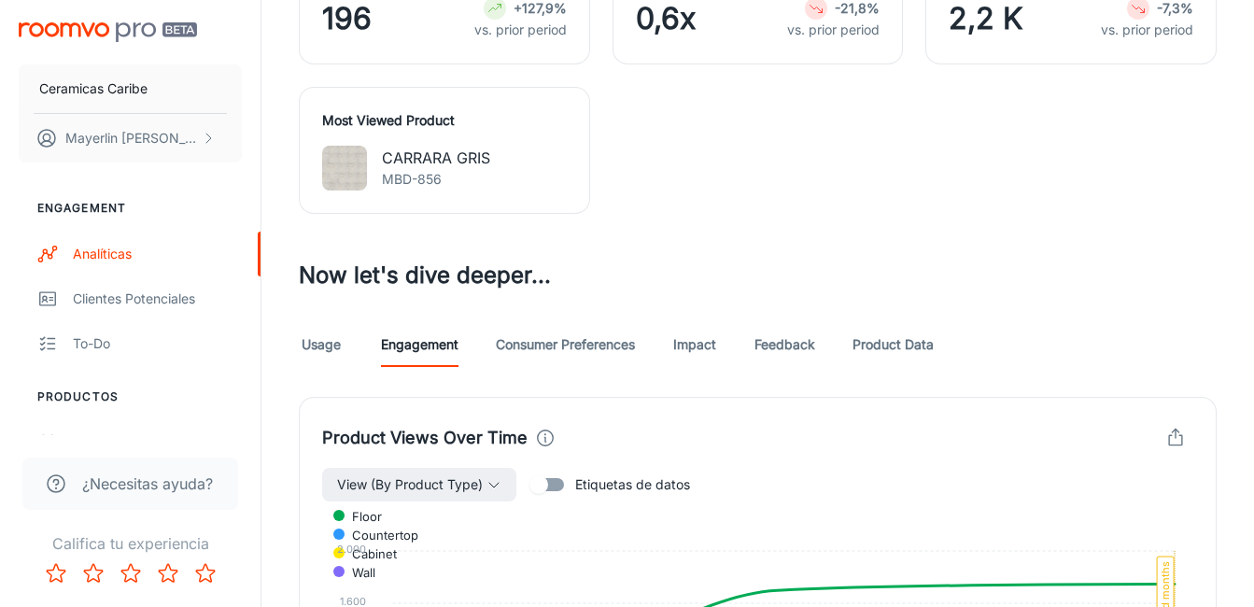
click at [555, 358] on link "Consumer Preferences" at bounding box center [565, 344] width 139 height 45
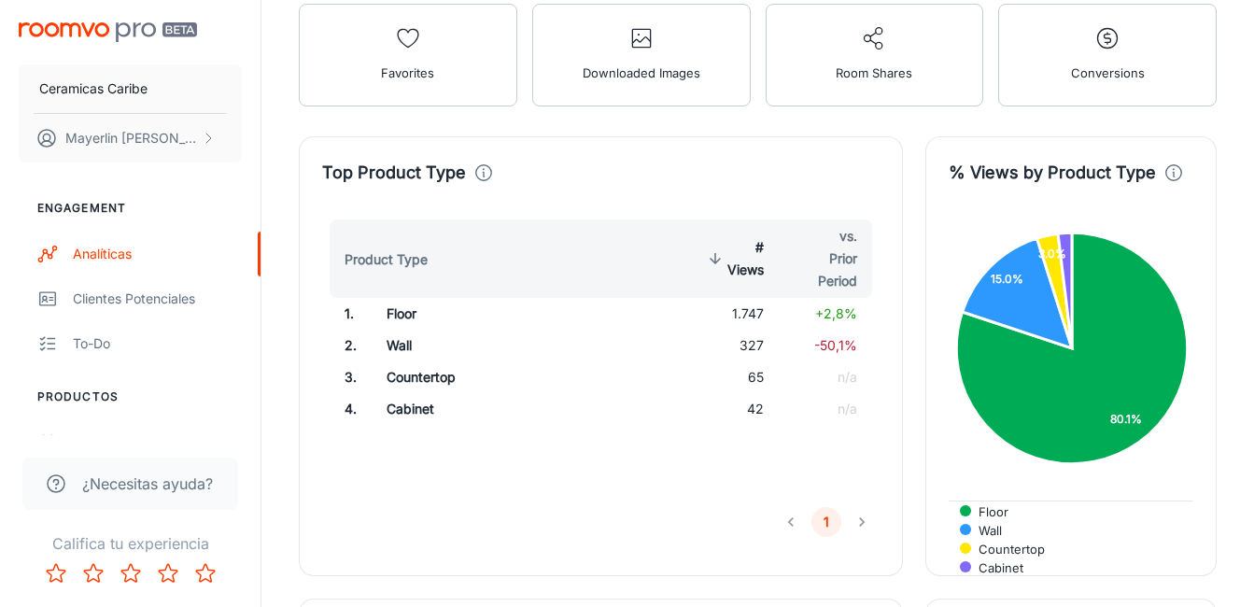
scroll to position [1214, 0]
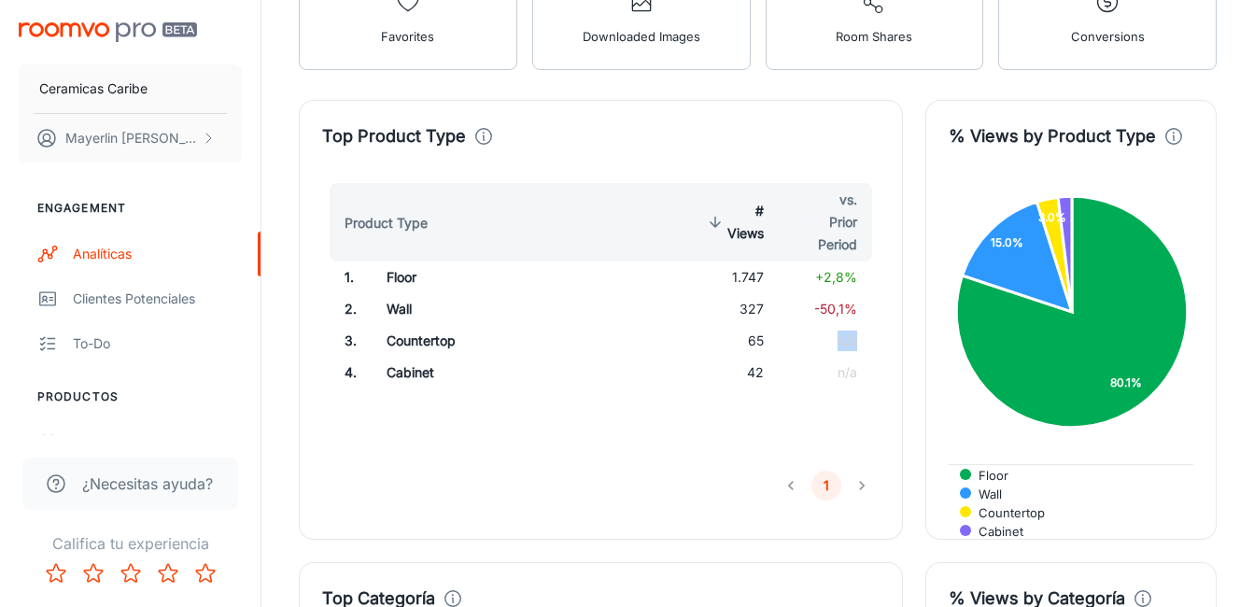
drag, startPoint x: 859, startPoint y: 344, endPoint x: 790, endPoint y: 344, distance: 69.1
click at [790, 344] on td "n/a" at bounding box center [829, 341] width 101 height 32
drag, startPoint x: 790, startPoint y: 344, endPoint x: 840, endPoint y: 356, distance: 51.8
click at [840, 356] on td "n/a" at bounding box center [829, 341] width 101 height 32
click at [860, 484] on li "pagination navigation" at bounding box center [861, 485] width 35 height 30
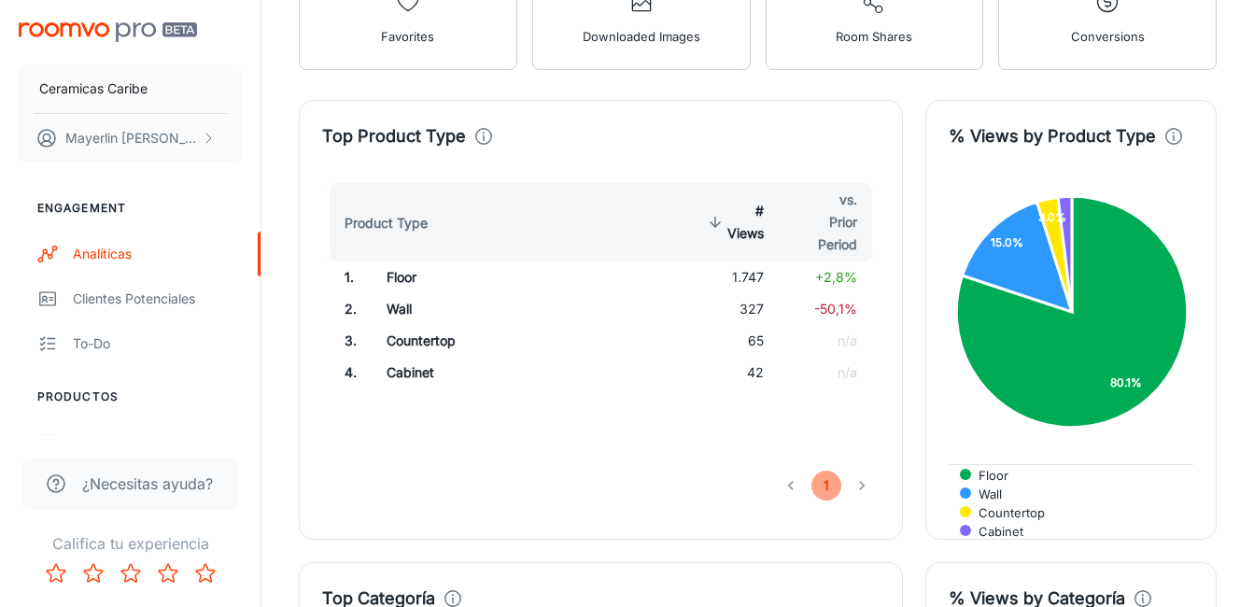
click at [832, 487] on button "1" at bounding box center [826, 485] width 30 height 30
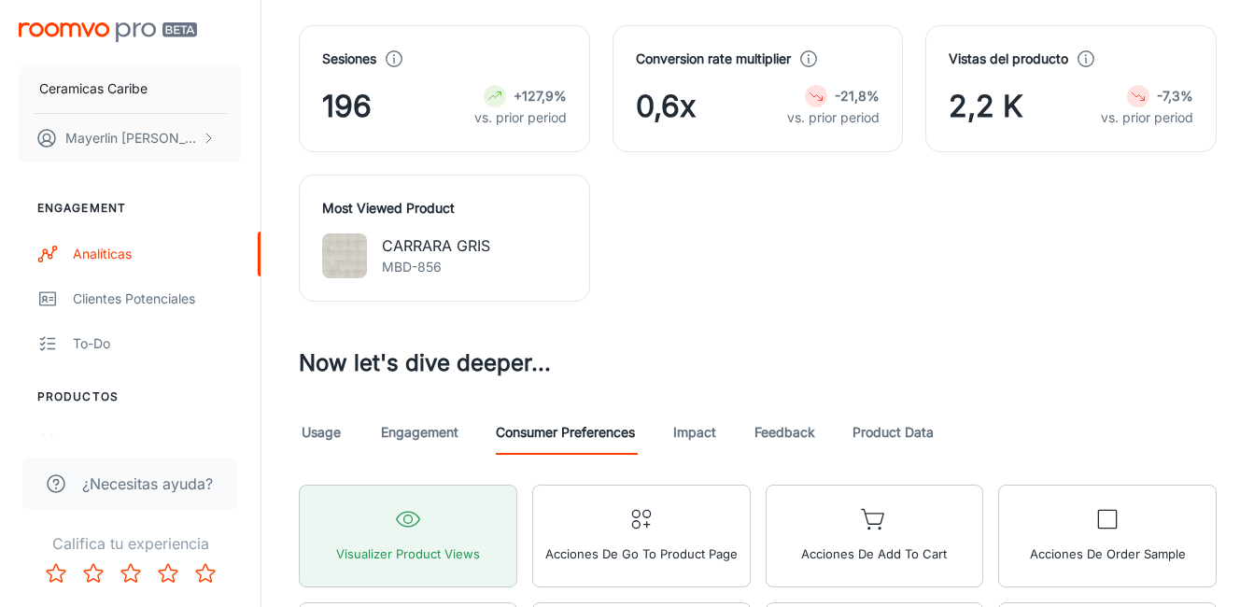
scroll to position [840, 0]
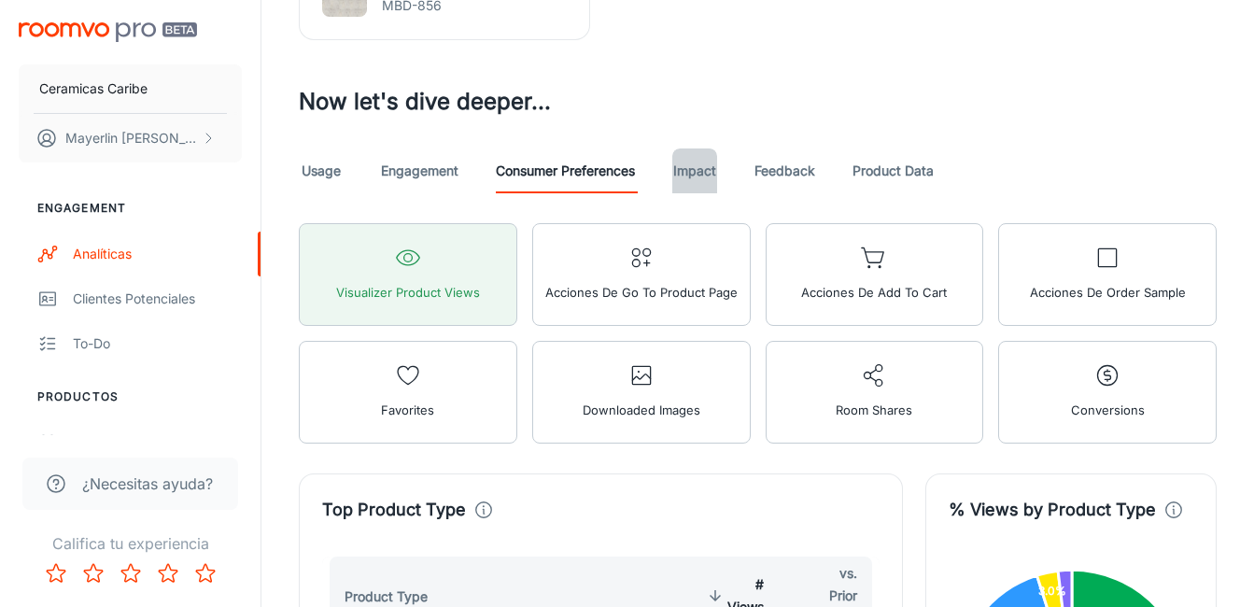
click at [699, 175] on link "Impact" at bounding box center [694, 170] width 45 height 45
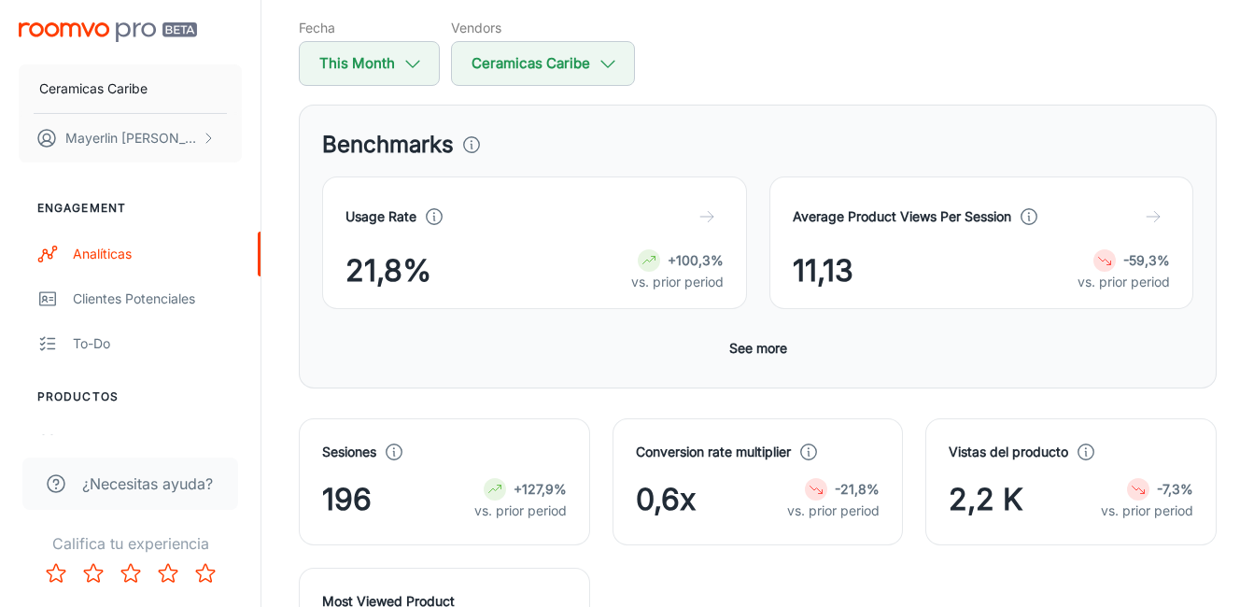
scroll to position [187, 0]
drag, startPoint x: 1011, startPoint y: 215, endPoint x: 789, endPoint y: 210, distance: 222.2
click at [789, 210] on div "Average Product Views Per Session 11,13 -59,3% vs. prior period" at bounding box center [981, 241] width 425 height 133
copy h4 "Average Product Views Per Session"
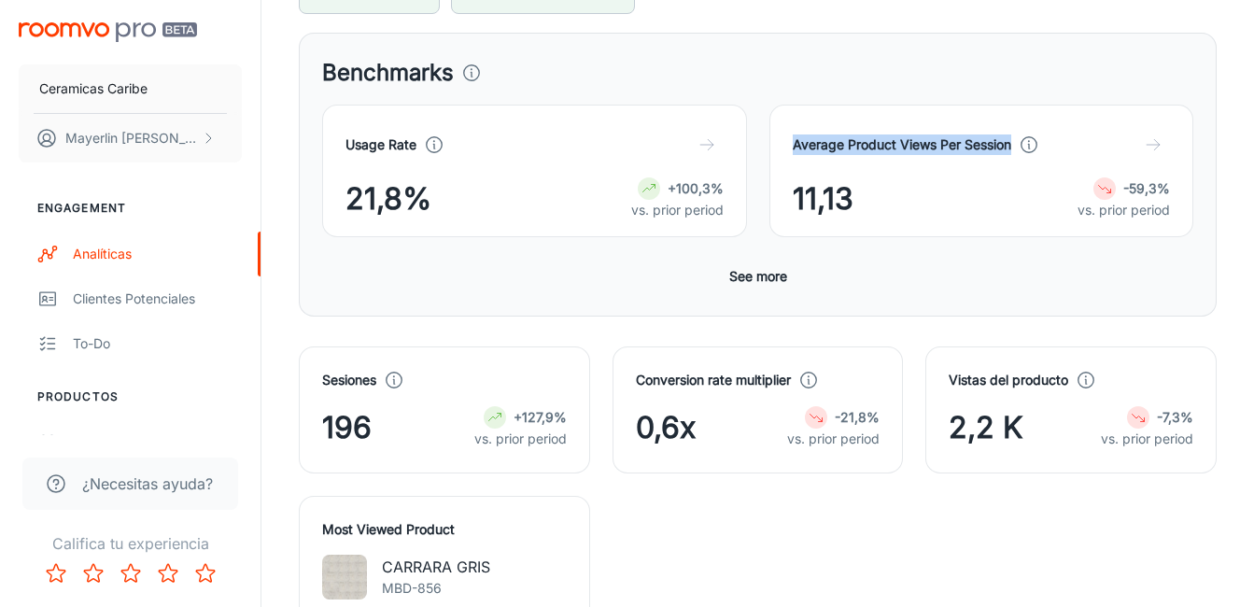
scroll to position [373, 0]
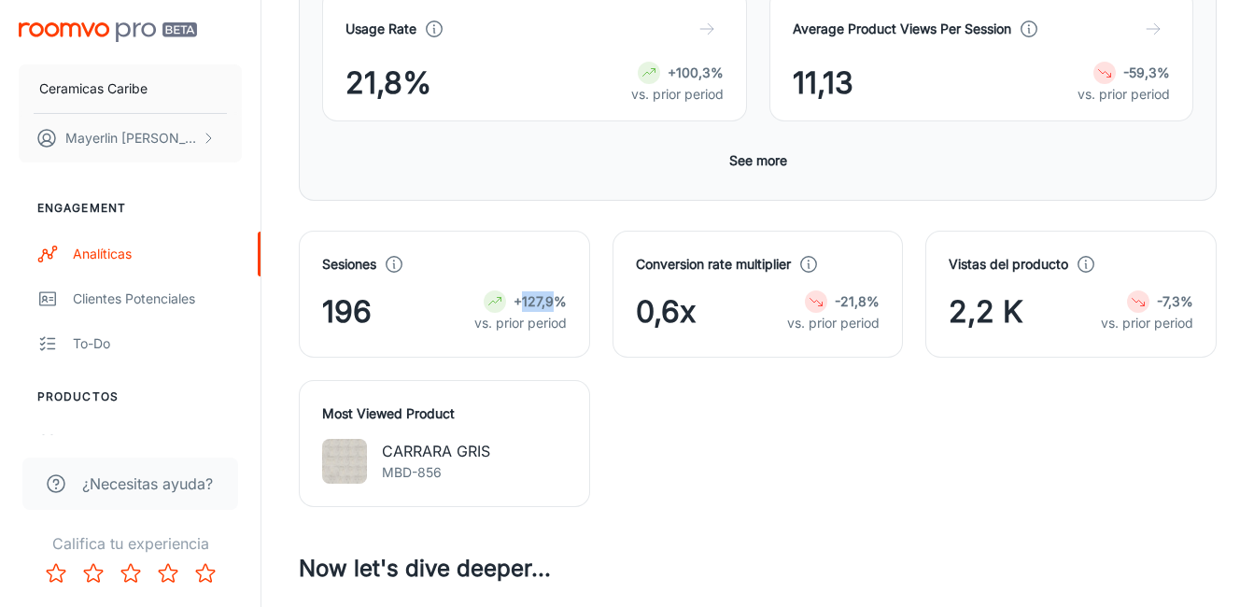
drag, startPoint x: 521, startPoint y: 297, endPoint x: 554, endPoint y: 302, distance: 33.9
click at [554, 302] on strong "+127,9%" at bounding box center [539, 301] width 53 height 16
drag, startPoint x: 554, startPoint y: 302, endPoint x: 606, endPoint y: 380, distance: 93.7
click at [606, 380] on div "Sesiones 196 +127,9% vs. prior period Conversion rate multiplier 0,6x -21,8% vs…" at bounding box center [746, 357] width 940 height 299
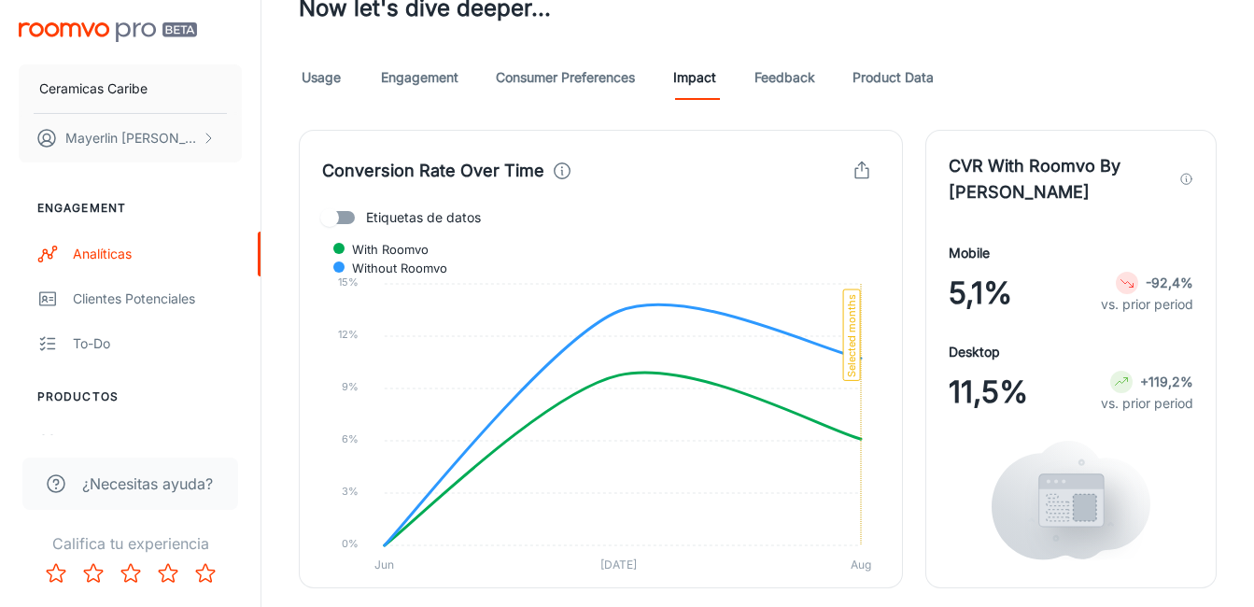
scroll to position [1027, 0]
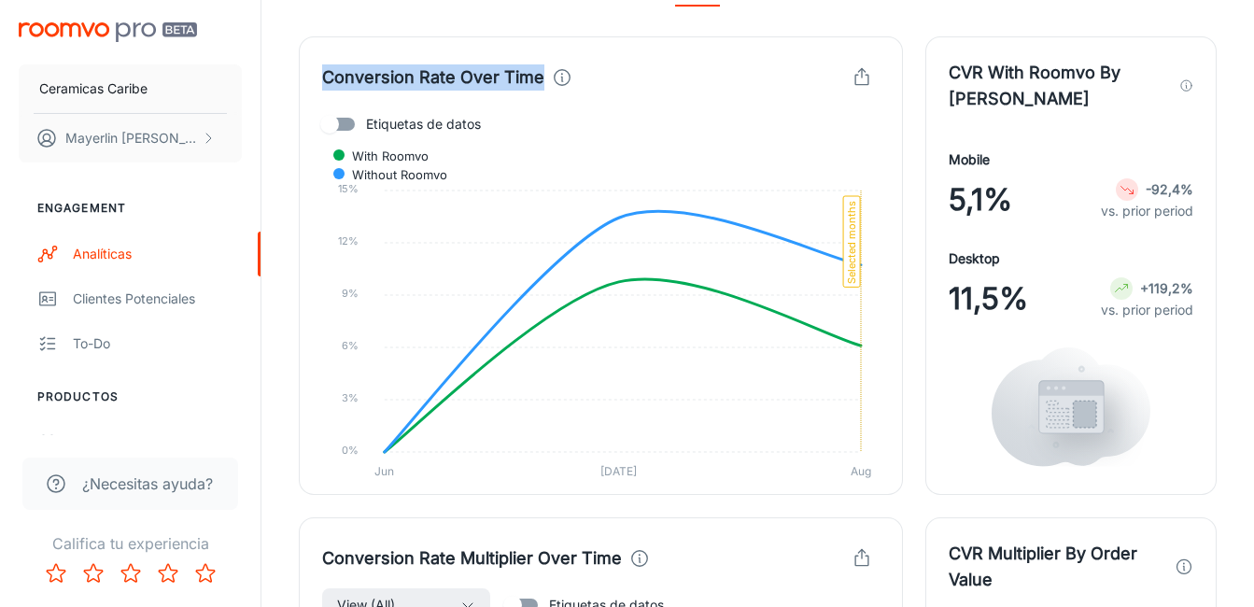
drag, startPoint x: 536, startPoint y: 73, endPoint x: 324, endPoint y: 76, distance: 211.9
click at [324, 76] on h4 "Conversion Rate Over Time" at bounding box center [433, 77] width 222 height 26
copy h4 "Conversion Rate Over Time"
click at [346, 134] on input "Etiquetas de datos" at bounding box center [329, 123] width 106 height 35
checkbox input "true"
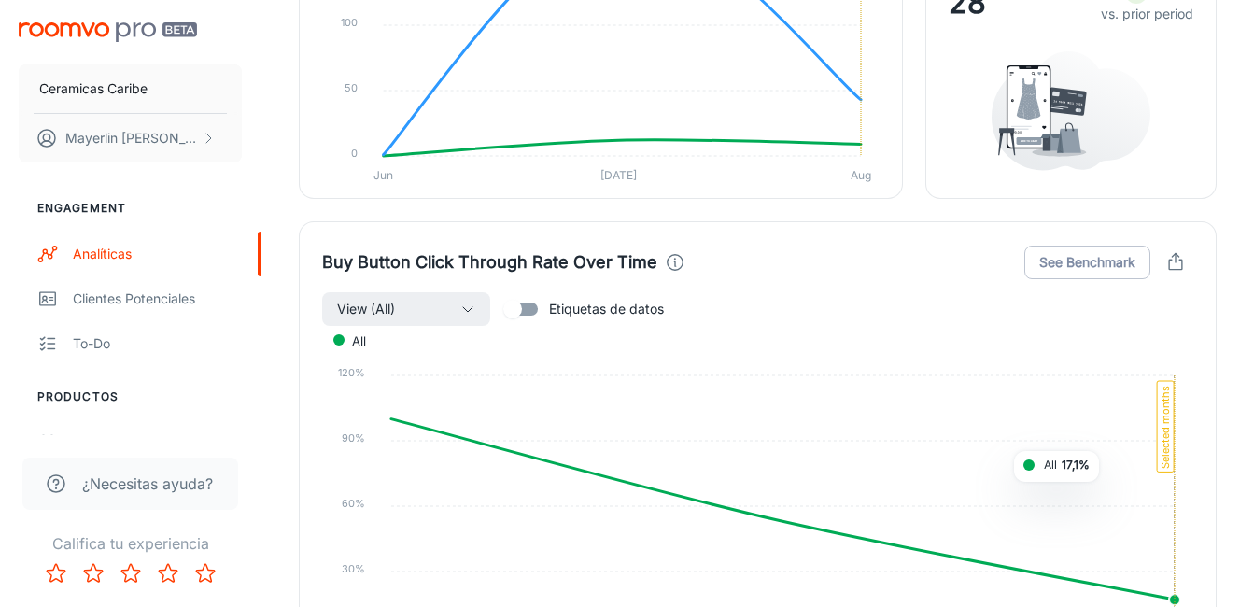
scroll to position [2427, 0]
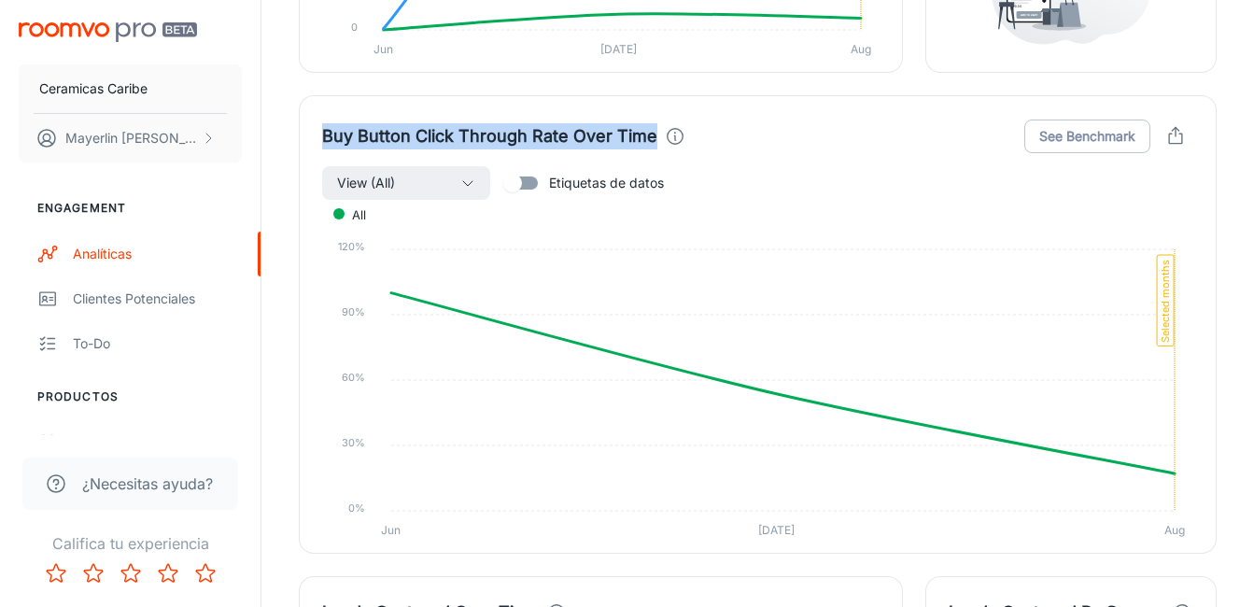
drag, startPoint x: 656, startPoint y: 134, endPoint x: 316, endPoint y: 120, distance: 340.1
click at [316, 120] on div "Buy Button Click Through Rate Over Time See Benchmark View (All) Etiquetas de d…" at bounding box center [758, 324] width 918 height 458
copy h4 "Buy Button Click Through Rate Over Time"
click at [566, 140] on h4 "Buy Button Click Through Rate Over Time" at bounding box center [489, 136] width 335 height 26
drag, startPoint x: 408, startPoint y: 131, endPoint x: 631, endPoint y: 139, distance: 223.3
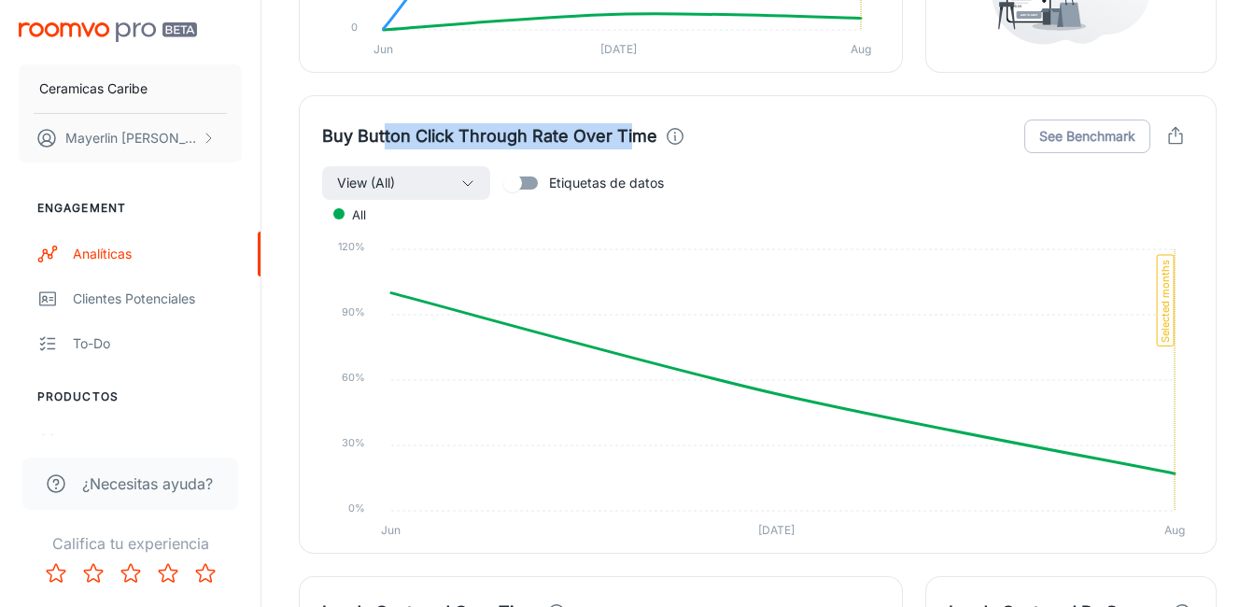
click at [631, 139] on h4 "Buy Button Click Through Rate Over Time" at bounding box center [489, 136] width 335 height 26
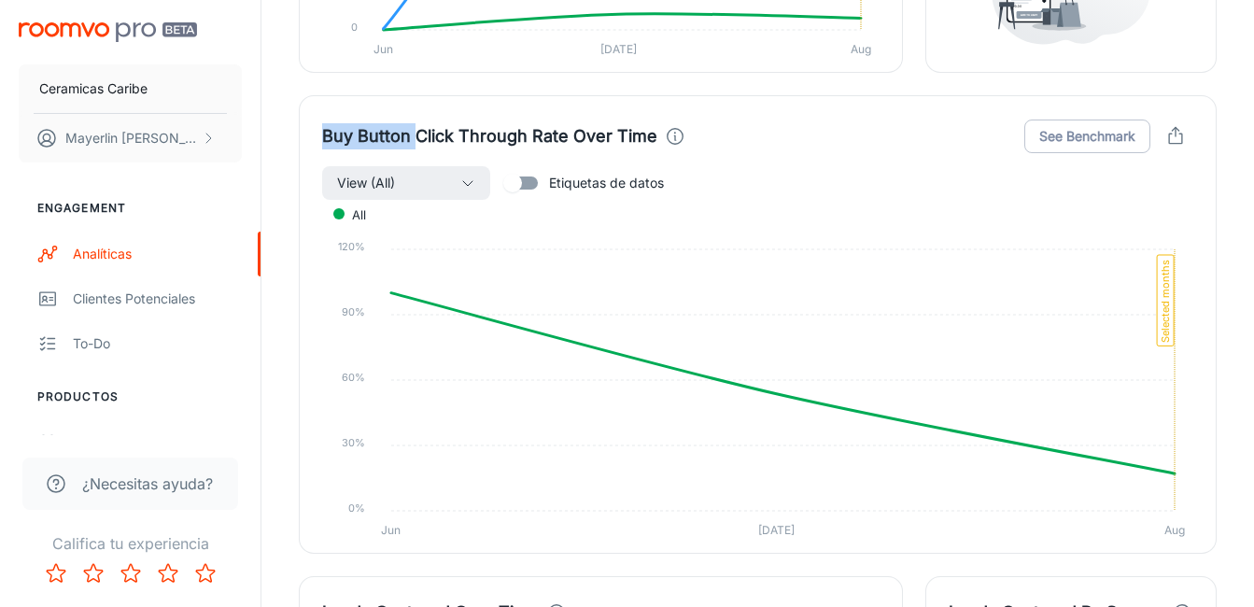
drag, startPoint x: 317, startPoint y: 130, endPoint x: 414, endPoint y: 140, distance: 96.7
click at [414, 140] on div "Buy Button Click Through Rate Over Time See Benchmark View (All) Etiquetas de d…" at bounding box center [758, 324] width 918 height 458
click at [918, 214] on div "All" at bounding box center [757, 214] width 871 height 21
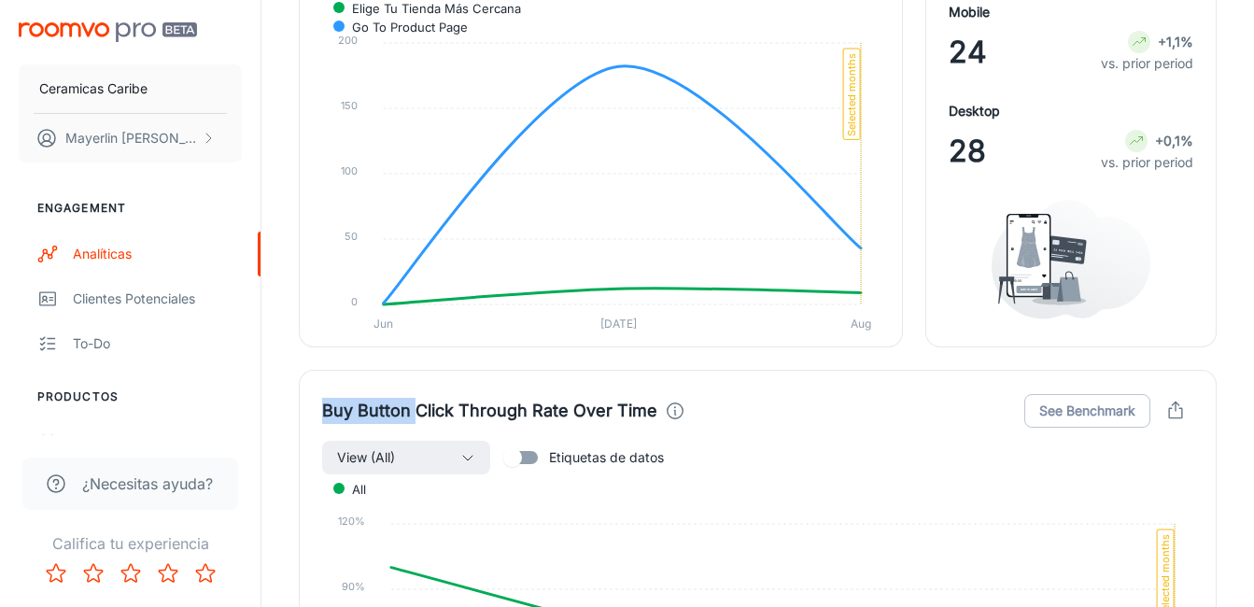
scroll to position [2409, 0]
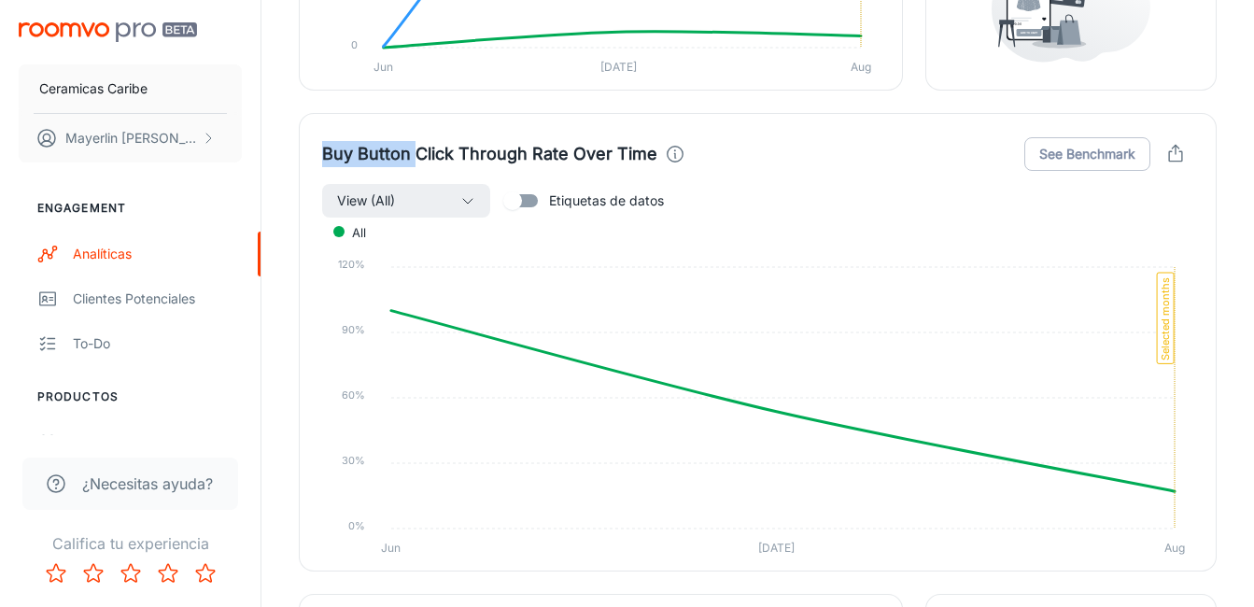
click at [400, 154] on h4 "Buy Button Click Through Rate Over Time" at bounding box center [489, 154] width 335 height 26
drag, startPoint x: 320, startPoint y: 150, endPoint x: 407, endPoint y: 162, distance: 87.7
click at [407, 162] on div "Buy Button Click Through Rate Over Time See Benchmark View (All) Etiquetas de d…" at bounding box center [758, 342] width 918 height 458
click at [409, 162] on h4 "Buy Button Click Through Rate Over Time" at bounding box center [489, 154] width 335 height 26
click at [960, 308] on foreignobject "All" at bounding box center [757, 388] width 871 height 341
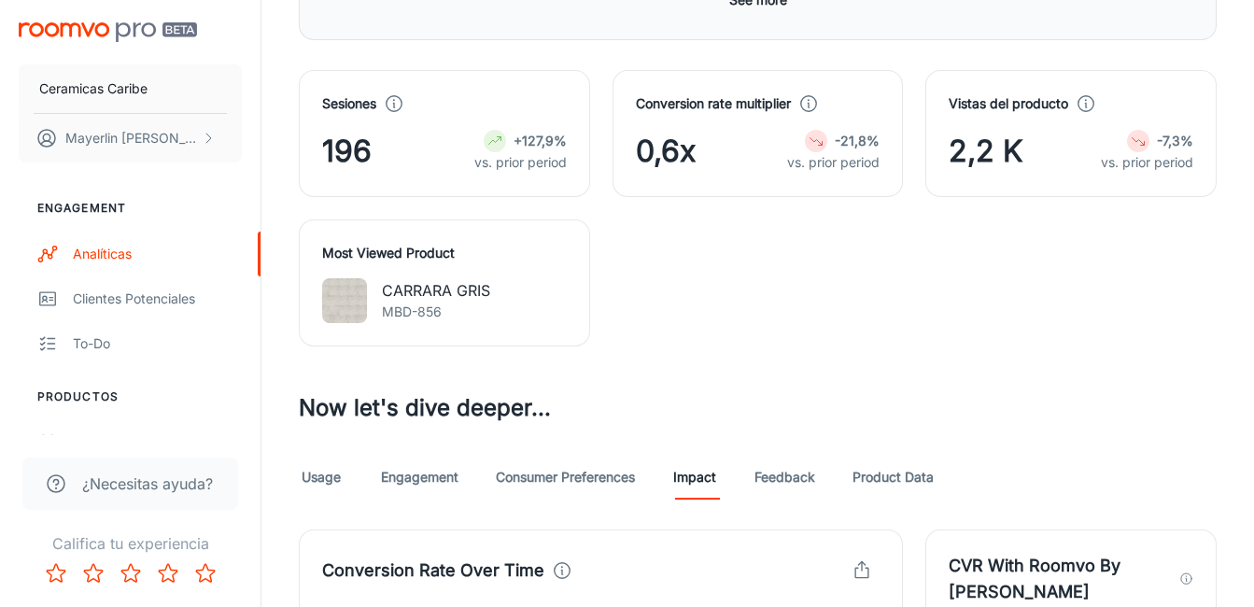
scroll to position [729, 0]
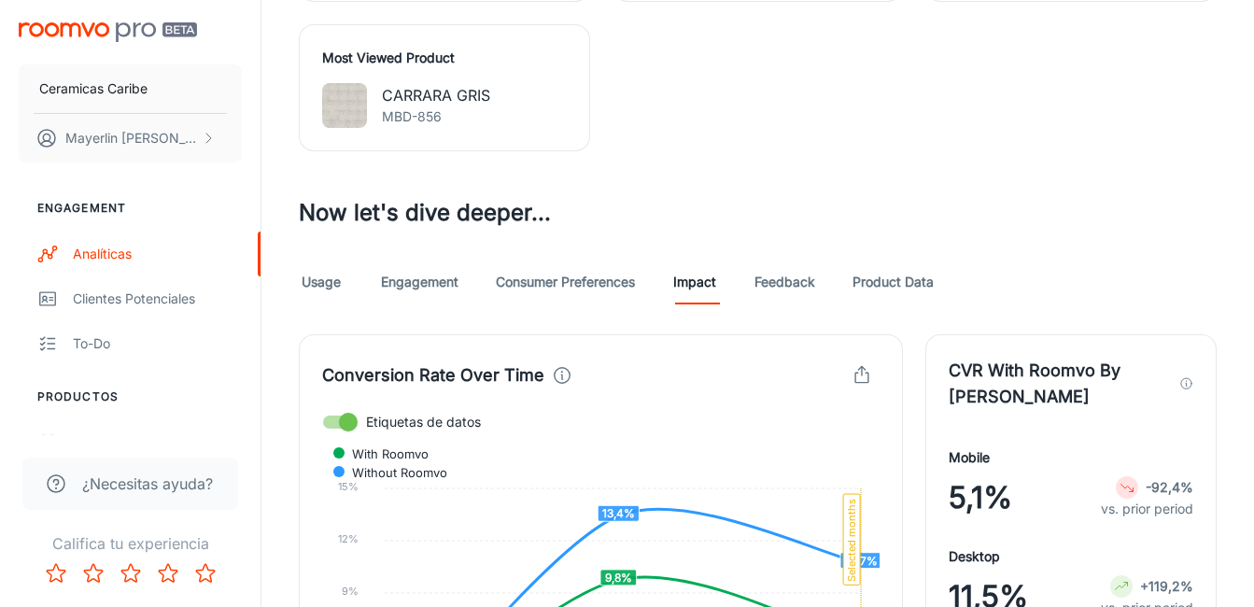
click at [786, 283] on link "Feedback" at bounding box center [784, 282] width 61 height 45
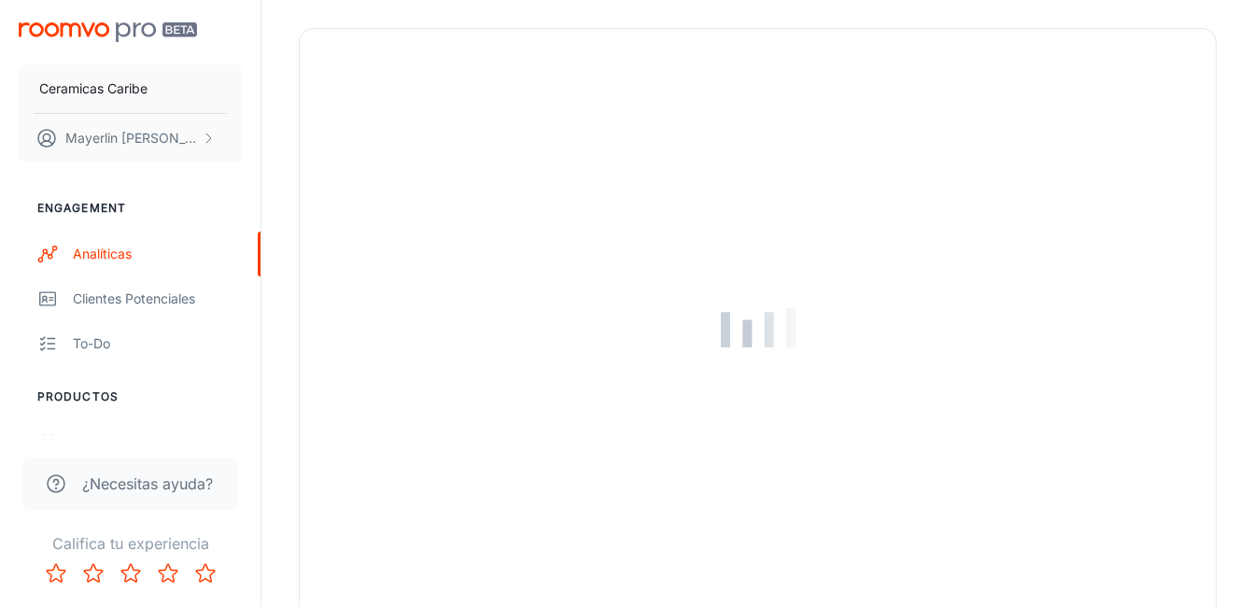
scroll to position [933, 0]
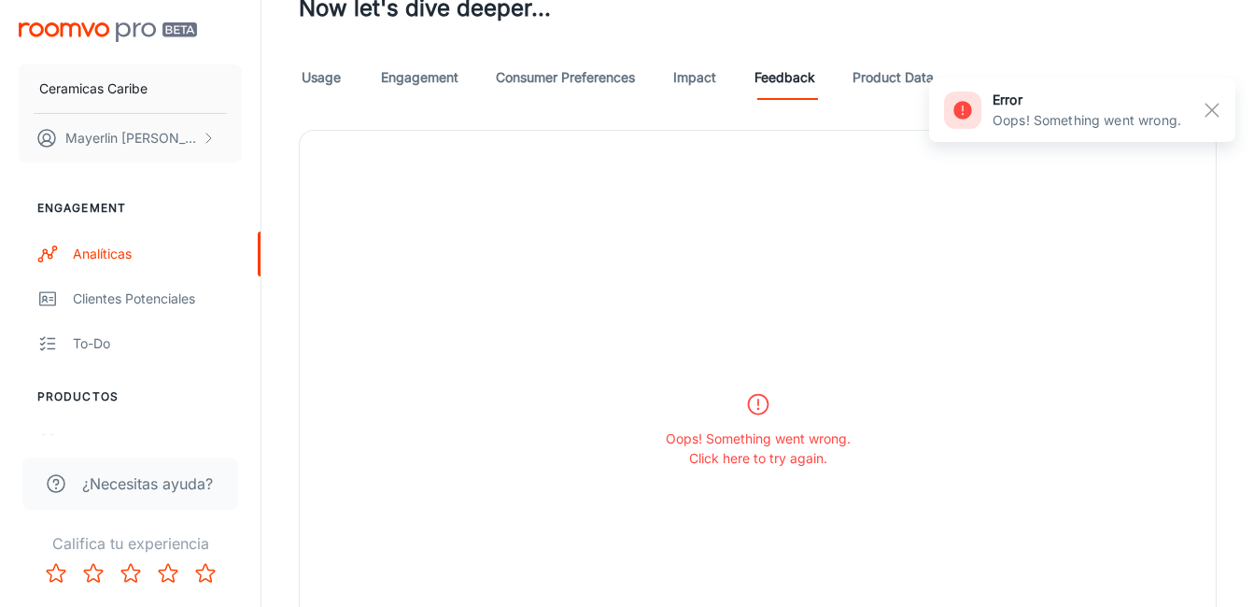
click at [872, 81] on link "Product Data" at bounding box center [892, 77] width 81 height 45
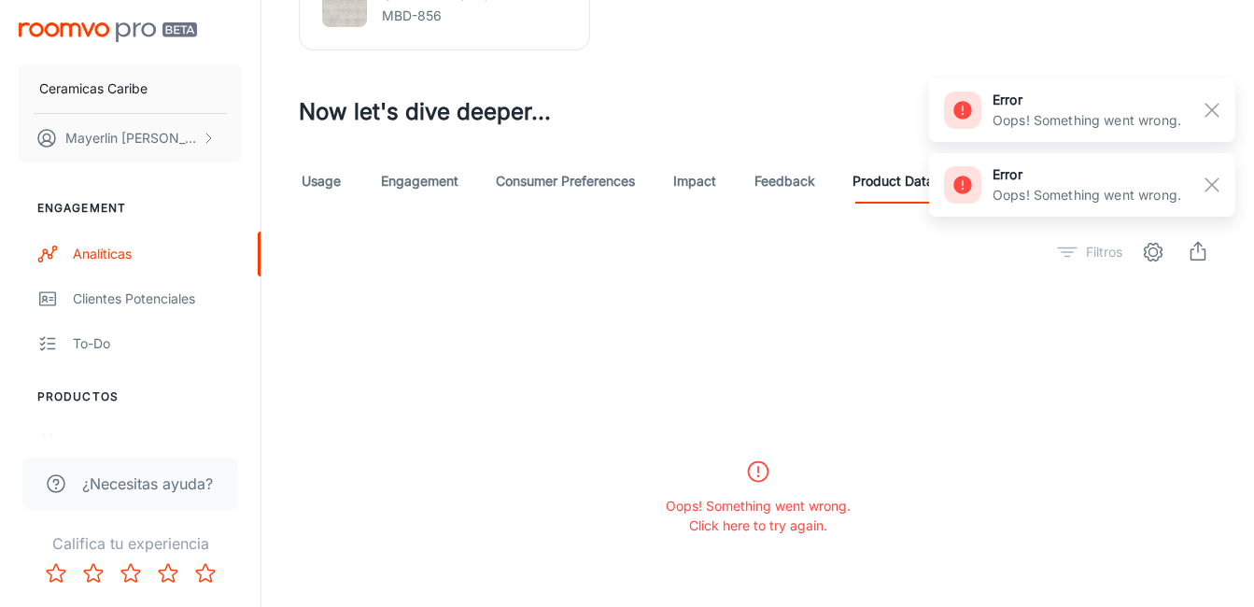
scroll to position [647, 0]
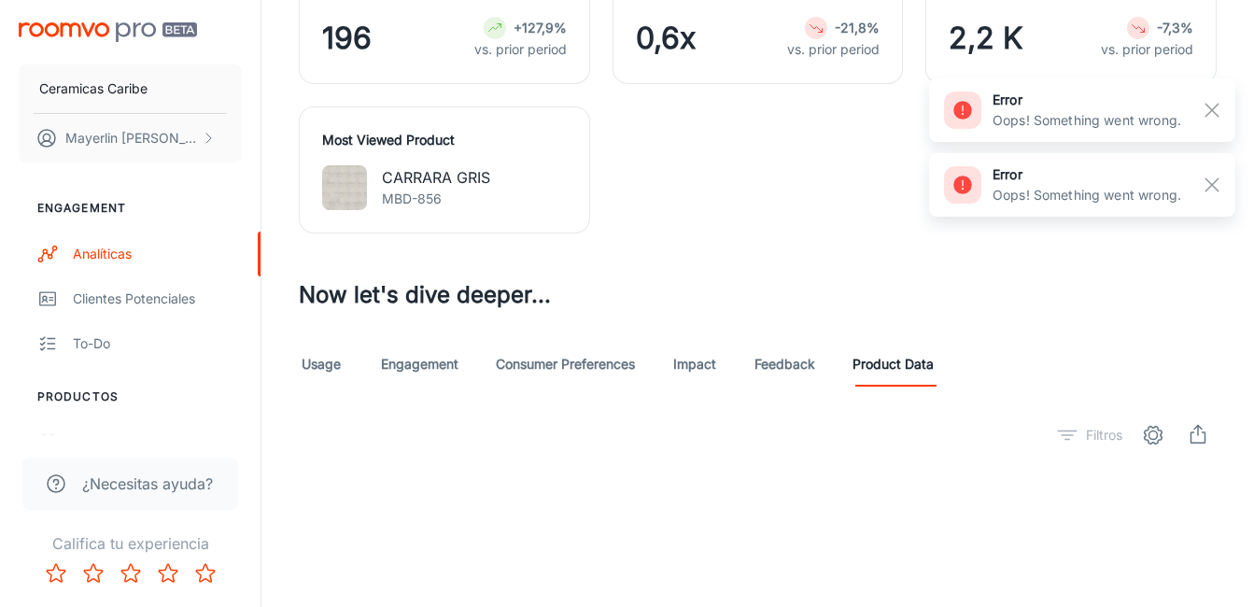
click at [341, 361] on link "Usage" at bounding box center [321, 364] width 45 height 45
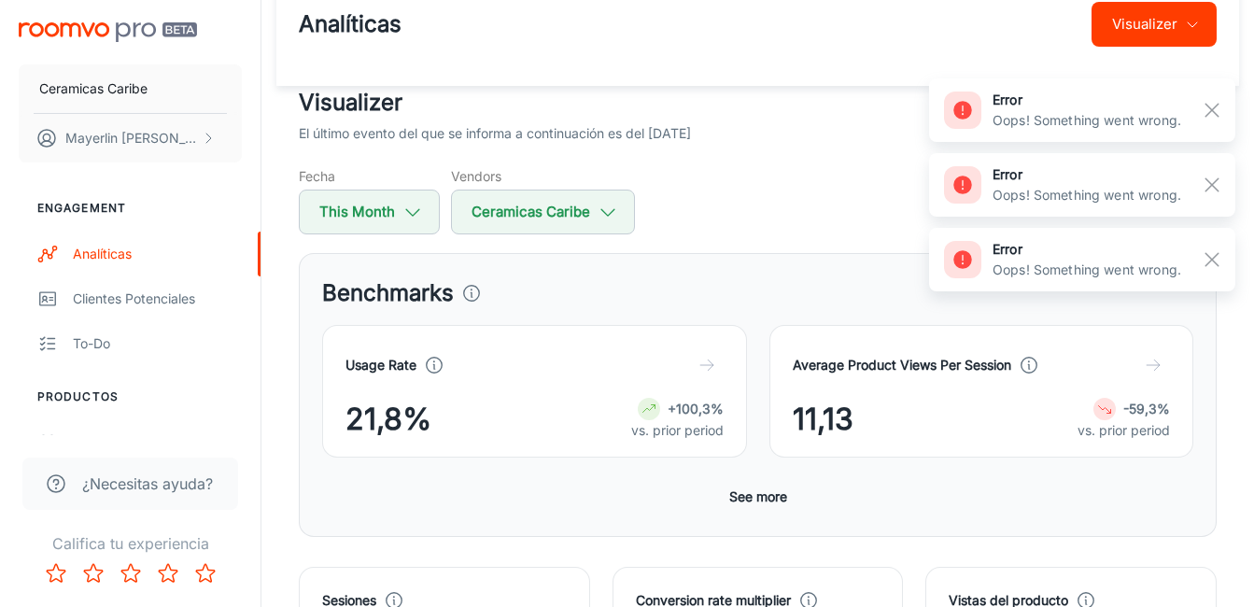
scroll to position [93, 0]
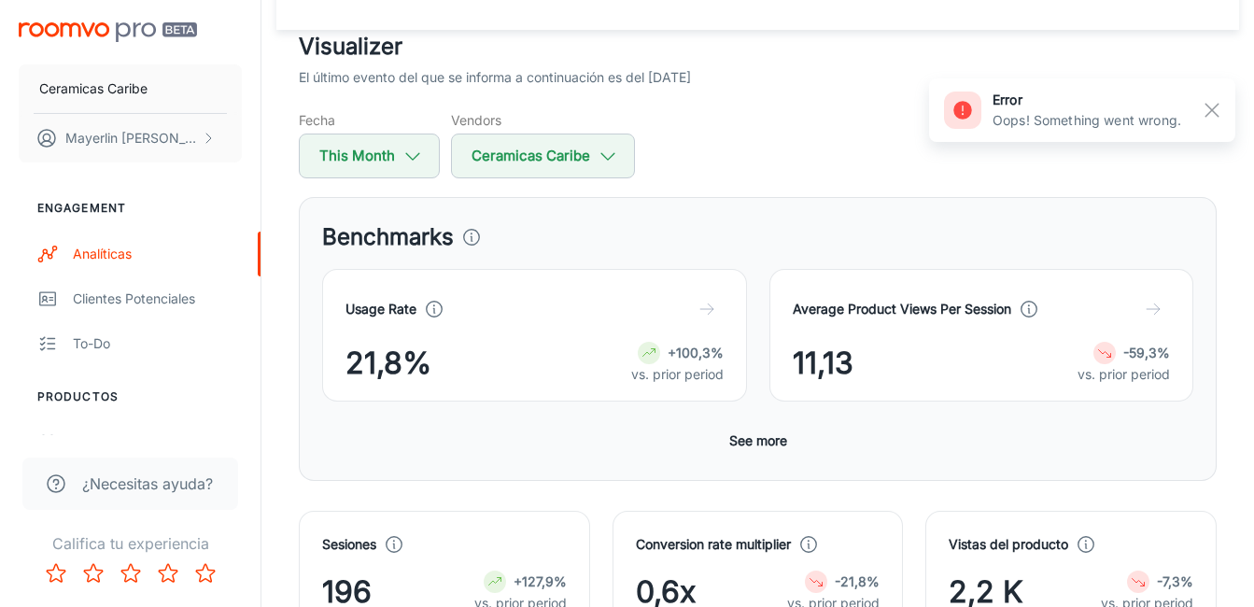
click at [452, 237] on div "Benchmarks" at bounding box center [757, 237] width 871 height 34
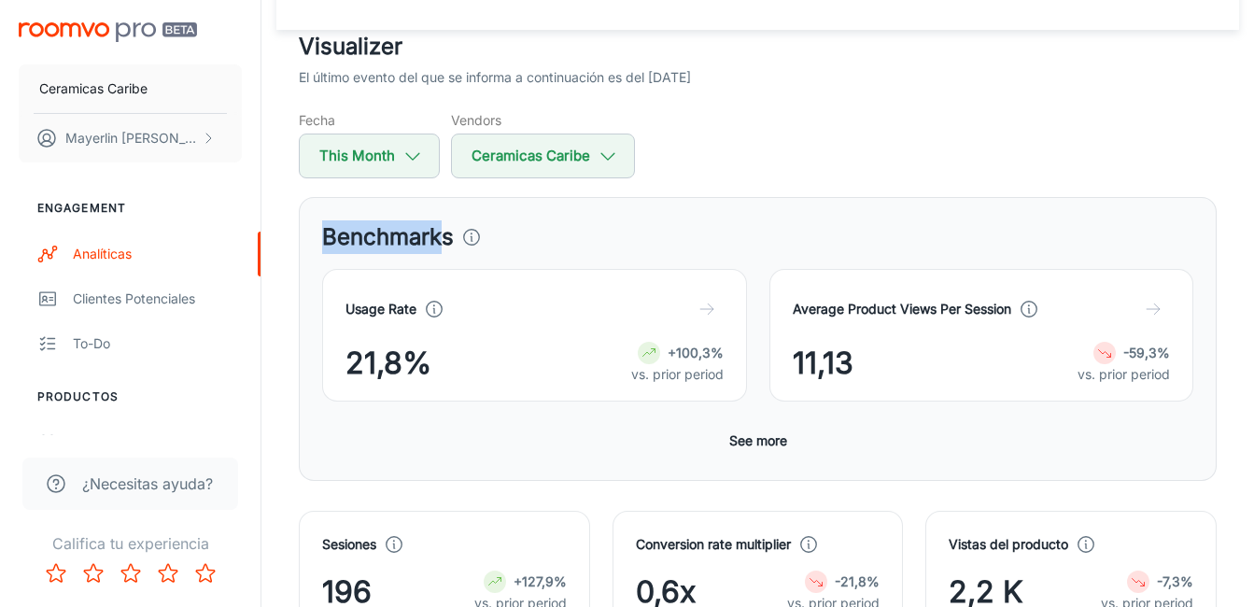
drag, startPoint x: 441, startPoint y: 237, endPoint x: 320, endPoint y: 240, distance: 120.5
click at [320, 240] on div "Benchmarks Usage Rate 21,8% +100,3% vs. prior period Average Product Views Per …" at bounding box center [758, 339] width 918 height 284
drag, startPoint x: 320, startPoint y: 240, endPoint x: 462, endPoint y: 238, distance: 141.9
click at [462, 238] on icon at bounding box center [471, 237] width 21 height 21
drag, startPoint x: 452, startPoint y: 240, endPoint x: 359, endPoint y: 243, distance: 92.5
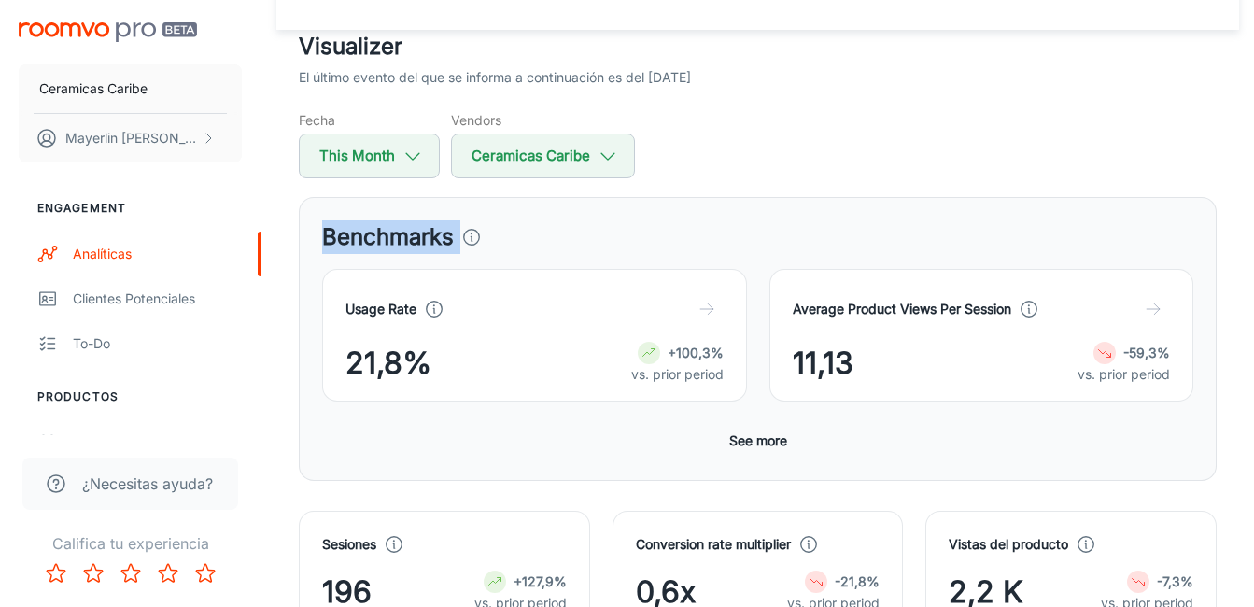
click at [359, 243] on div "Benchmarks" at bounding box center [757, 237] width 871 height 34
copy div "Benchmarks"
click at [594, 259] on div "Usage Rate 21,8% +100,3% vs. prior period" at bounding box center [523, 323] width 447 height 155
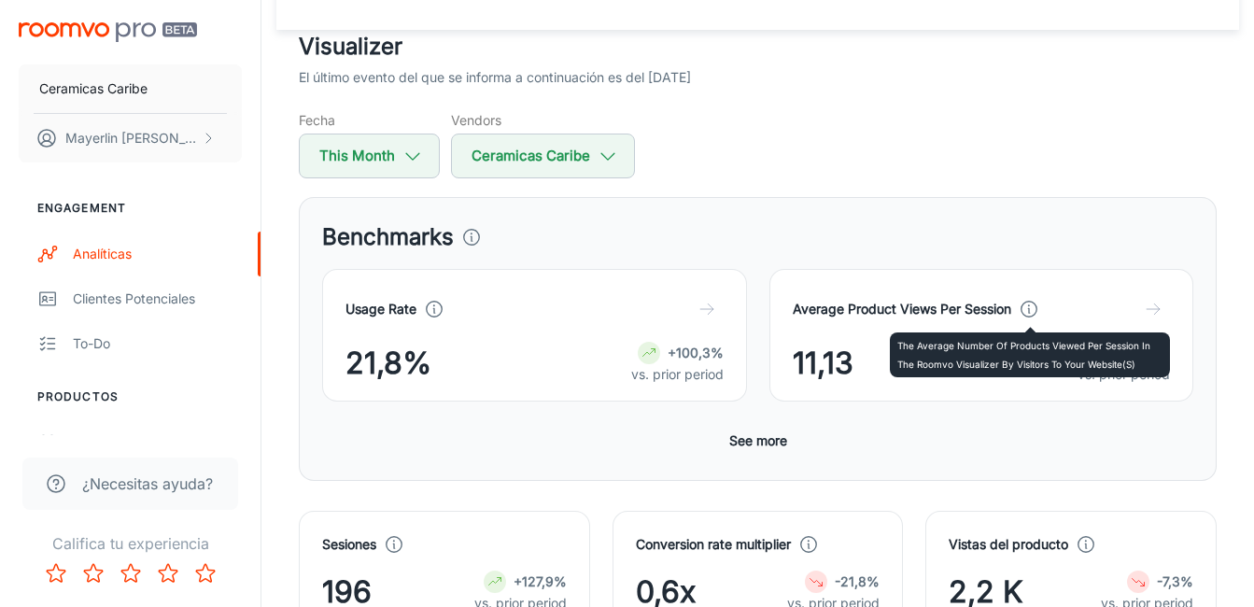
click at [1022, 315] on icon at bounding box center [1028, 309] width 21 height 21
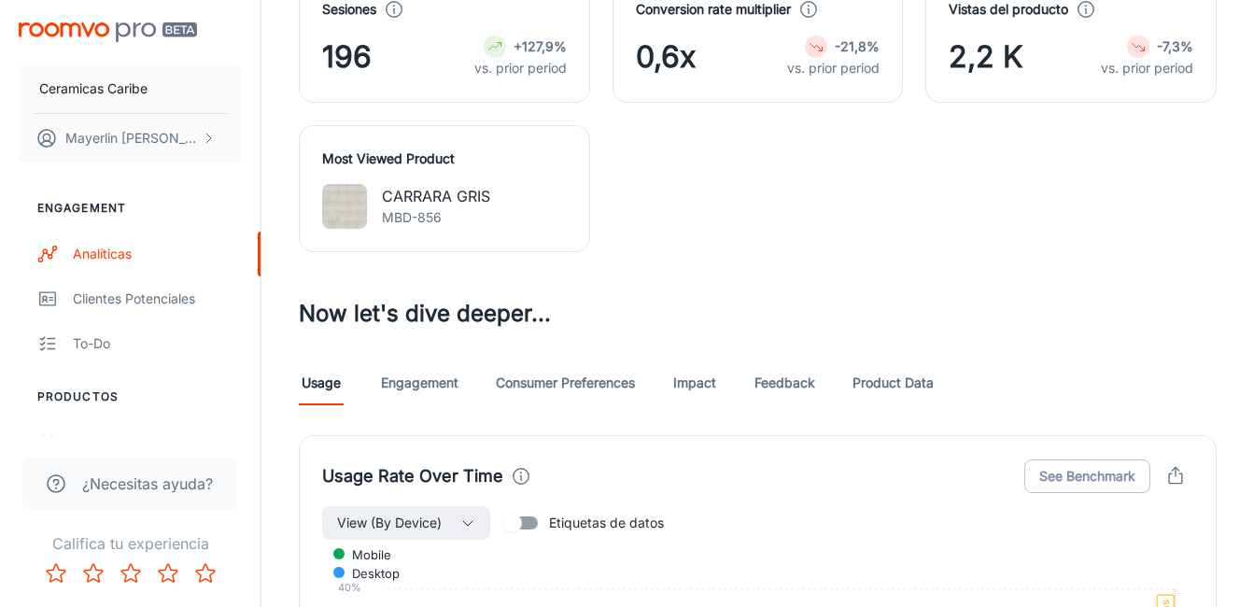
scroll to position [653, 0]
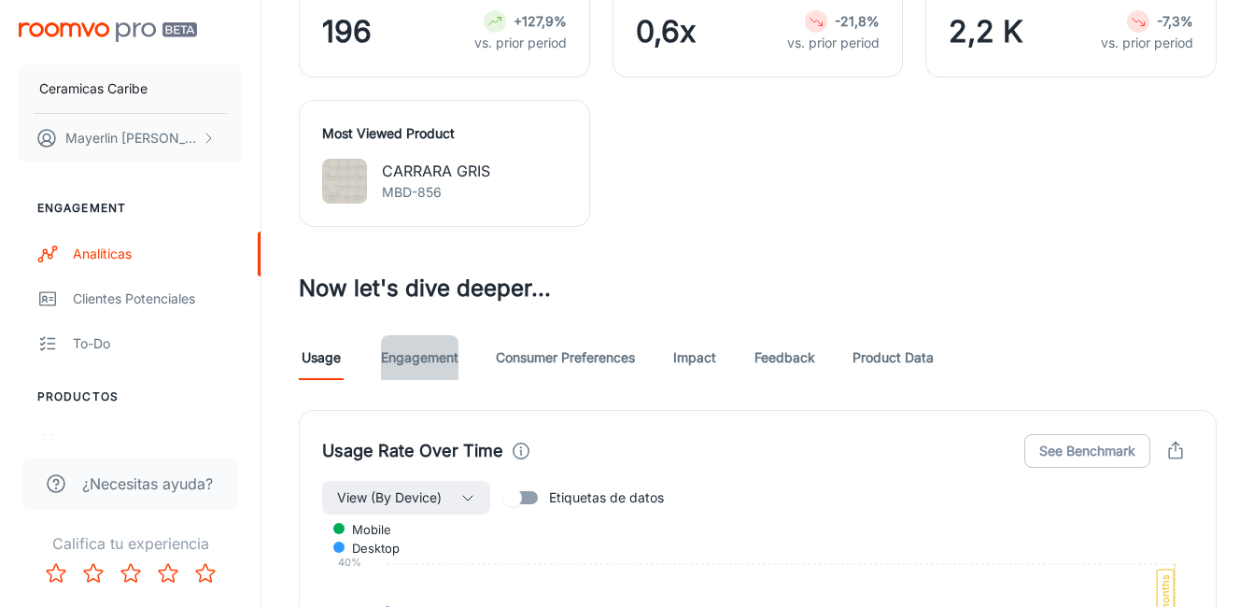
click at [435, 362] on link "Engagement" at bounding box center [419, 357] width 77 height 45
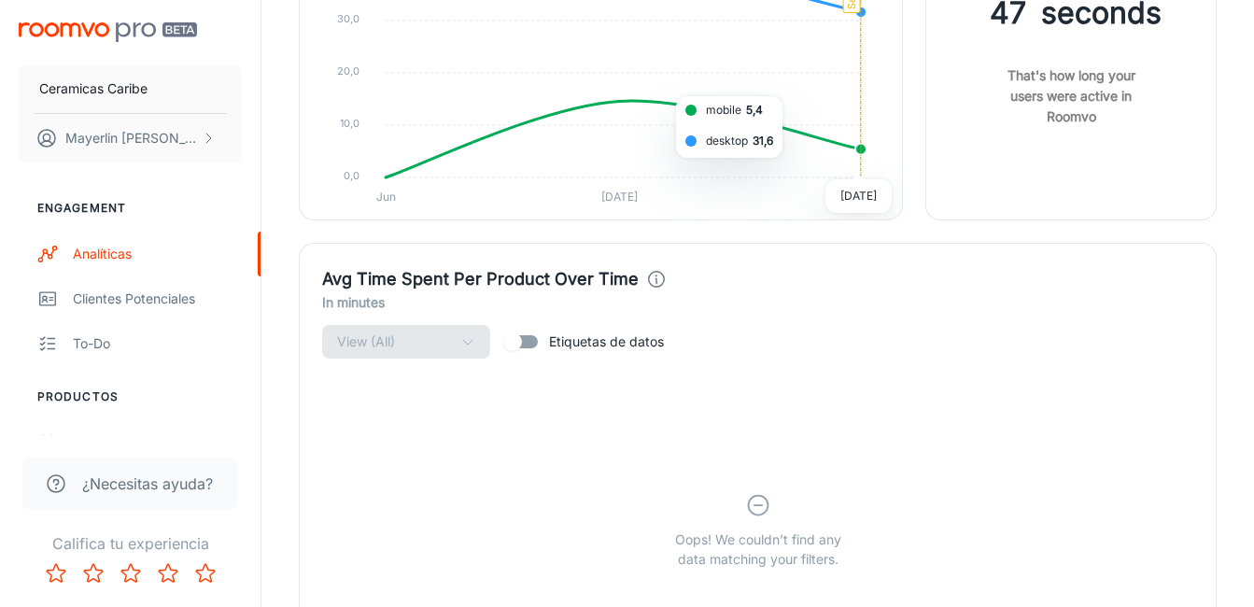
scroll to position [2485, 0]
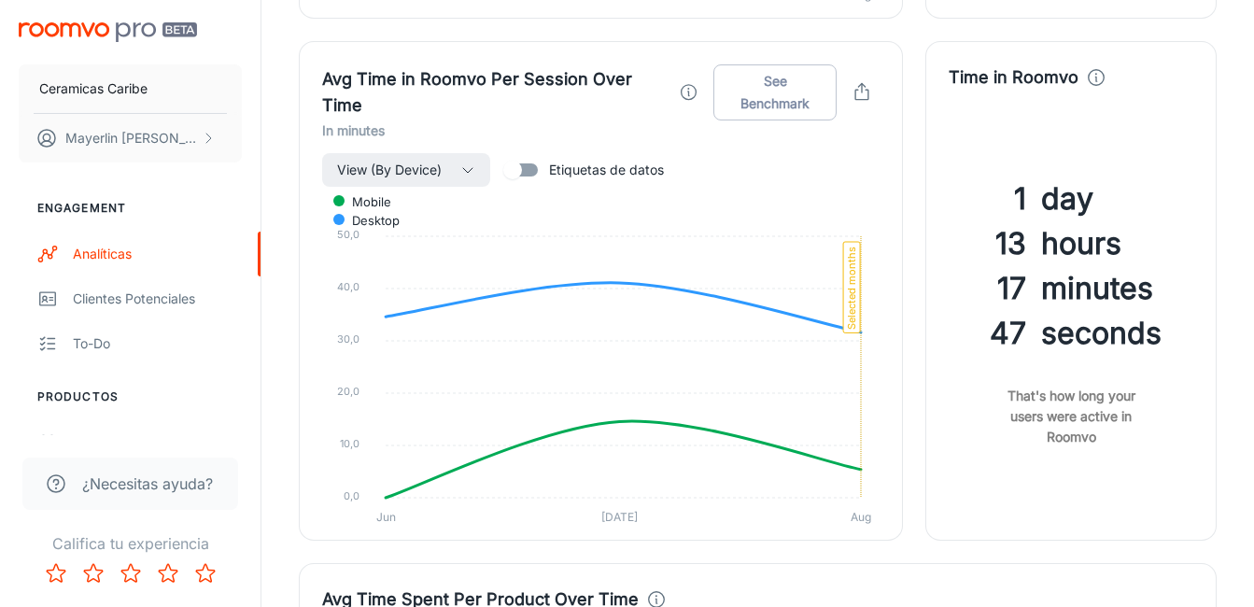
click at [520, 169] on input "Etiquetas de datos" at bounding box center [512, 169] width 106 height 35
checkbox input "true"
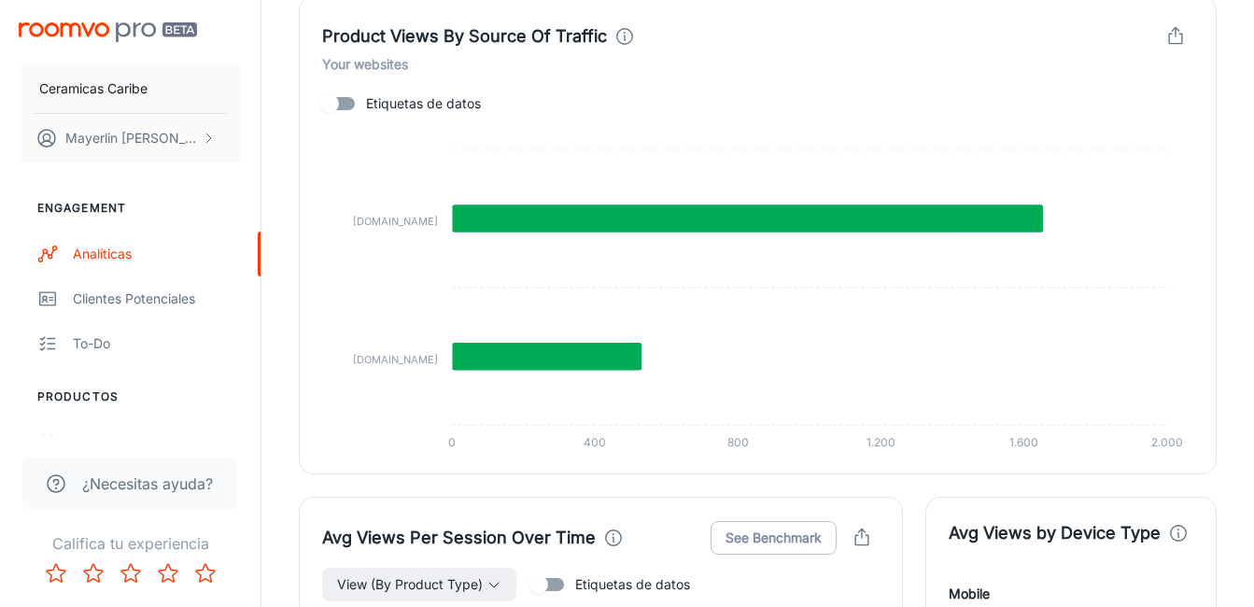
scroll to position [1551, 0]
